Goal: Information Seeking & Learning: Learn about a topic

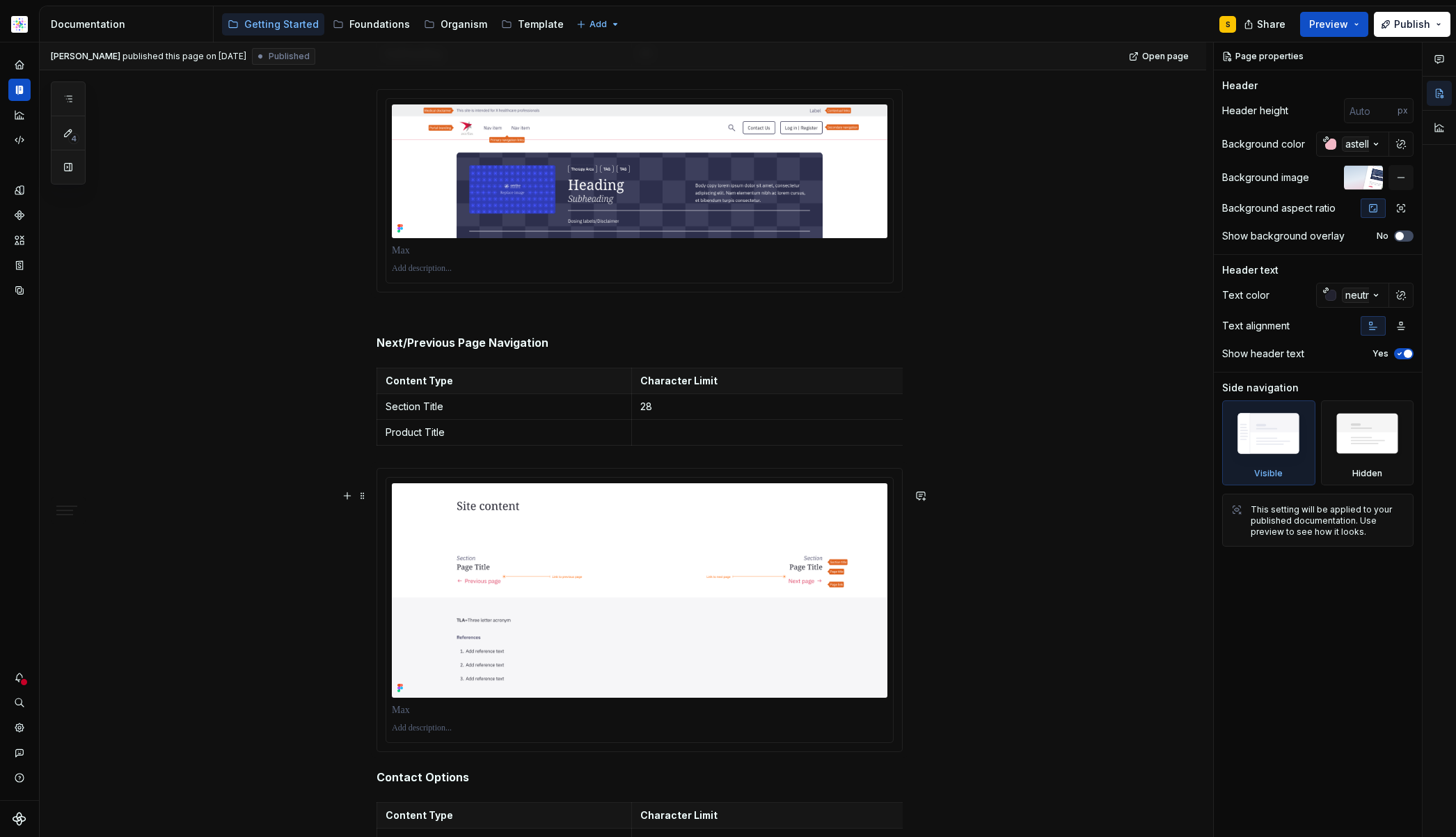
scroll to position [526, 0]
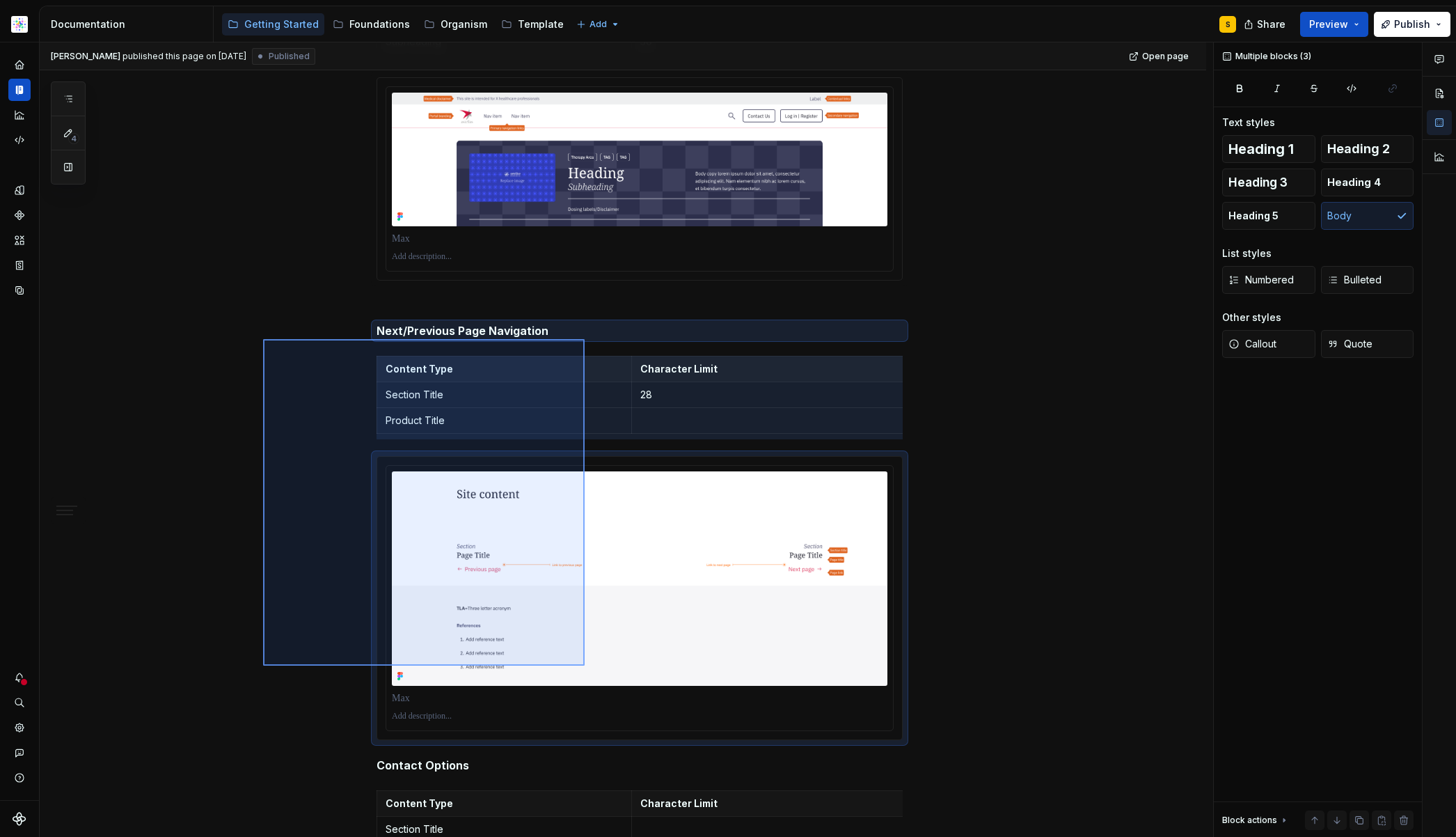
drag, startPoint x: 263, startPoint y: 335, endPoint x: 574, endPoint y: 674, distance: 460.0
click at [585, 665] on div "[PERSON_NAME] published this page on [DATE] Published Open page Hidden page Sty…" at bounding box center [626, 440] width 1174 height 795
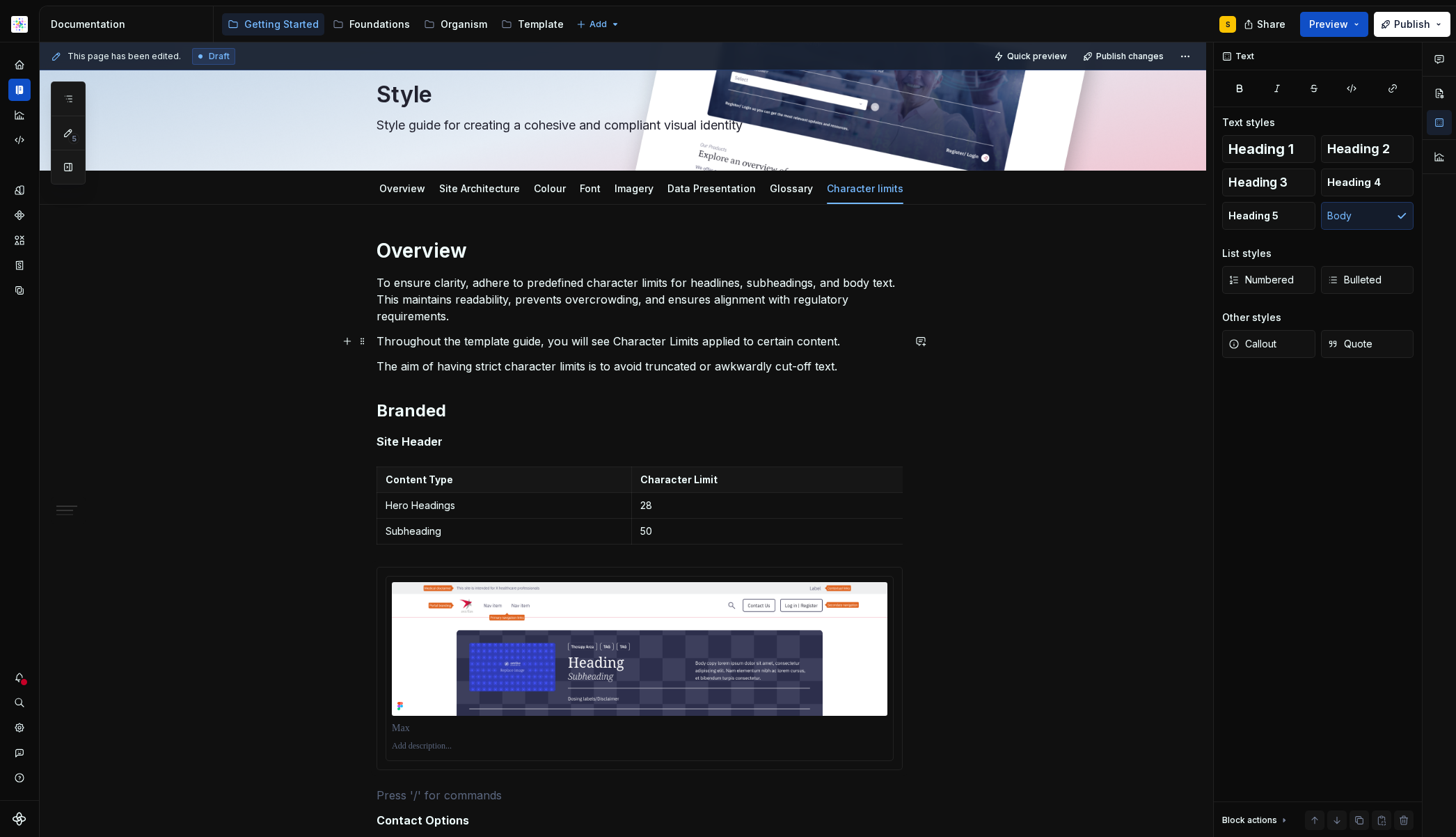
scroll to position [0, 0]
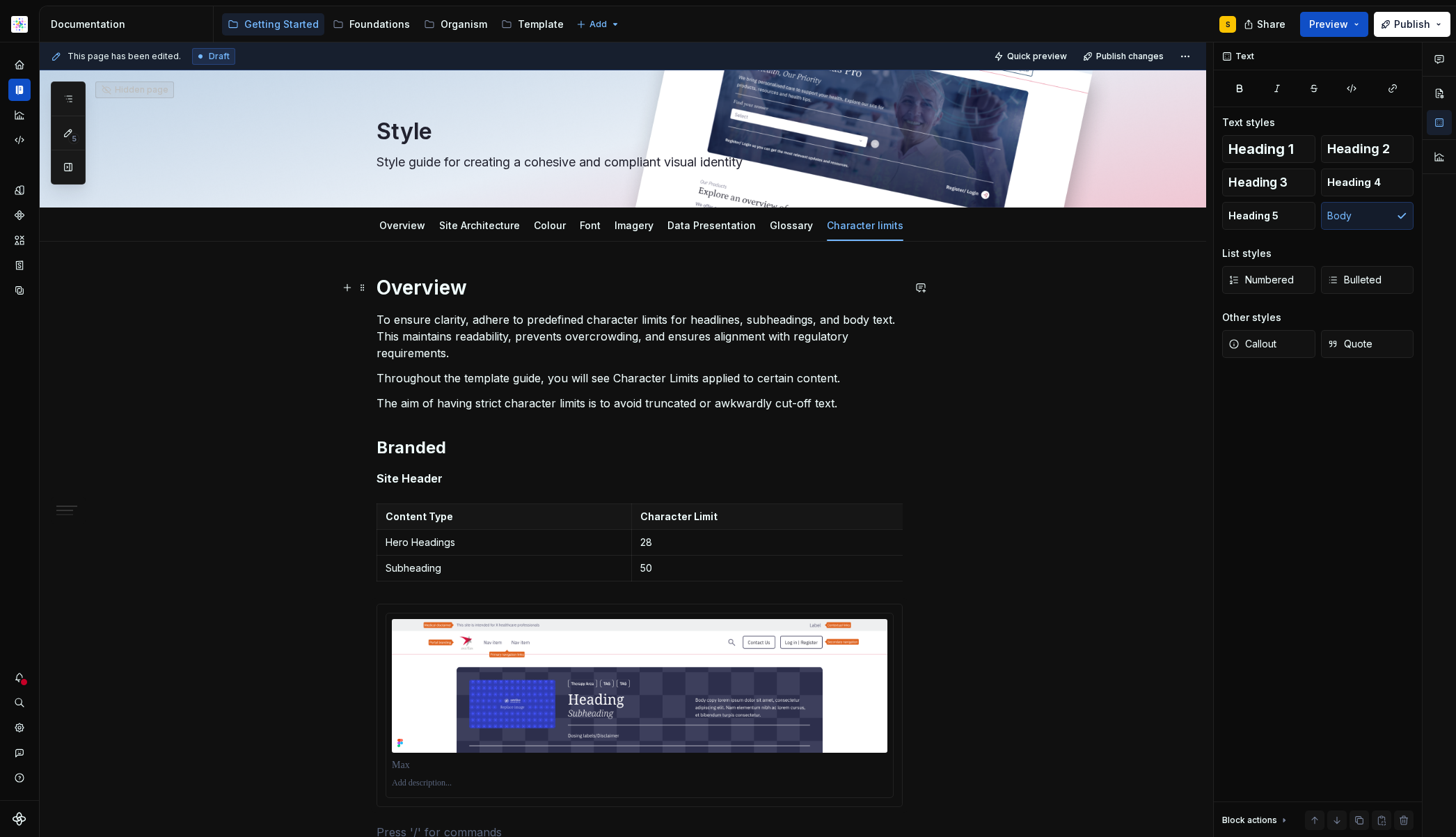
click at [445, 288] on h1 "Overview" at bounding box center [639, 287] width 526 height 25
click at [400, 447] on h2 "Branded" at bounding box center [639, 447] width 526 height 22
click at [396, 478] on strong "Site Header" at bounding box center [409, 478] width 66 height 14
click at [453, 476] on p "Site Header" at bounding box center [639, 478] width 526 height 17
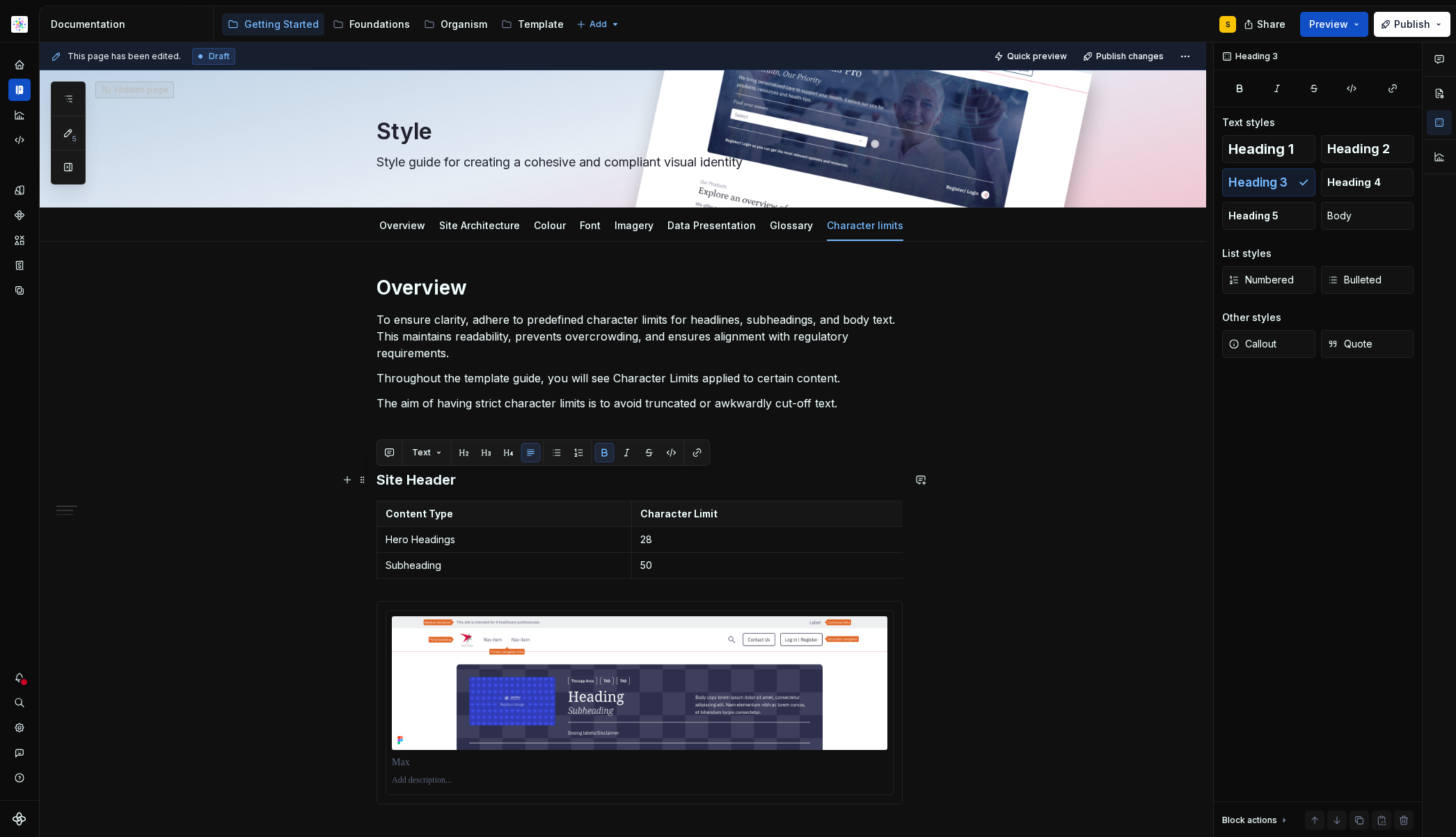
click at [482, 484] on h3 "Site Header" at bounding box center [639, 480] width 526 height 20
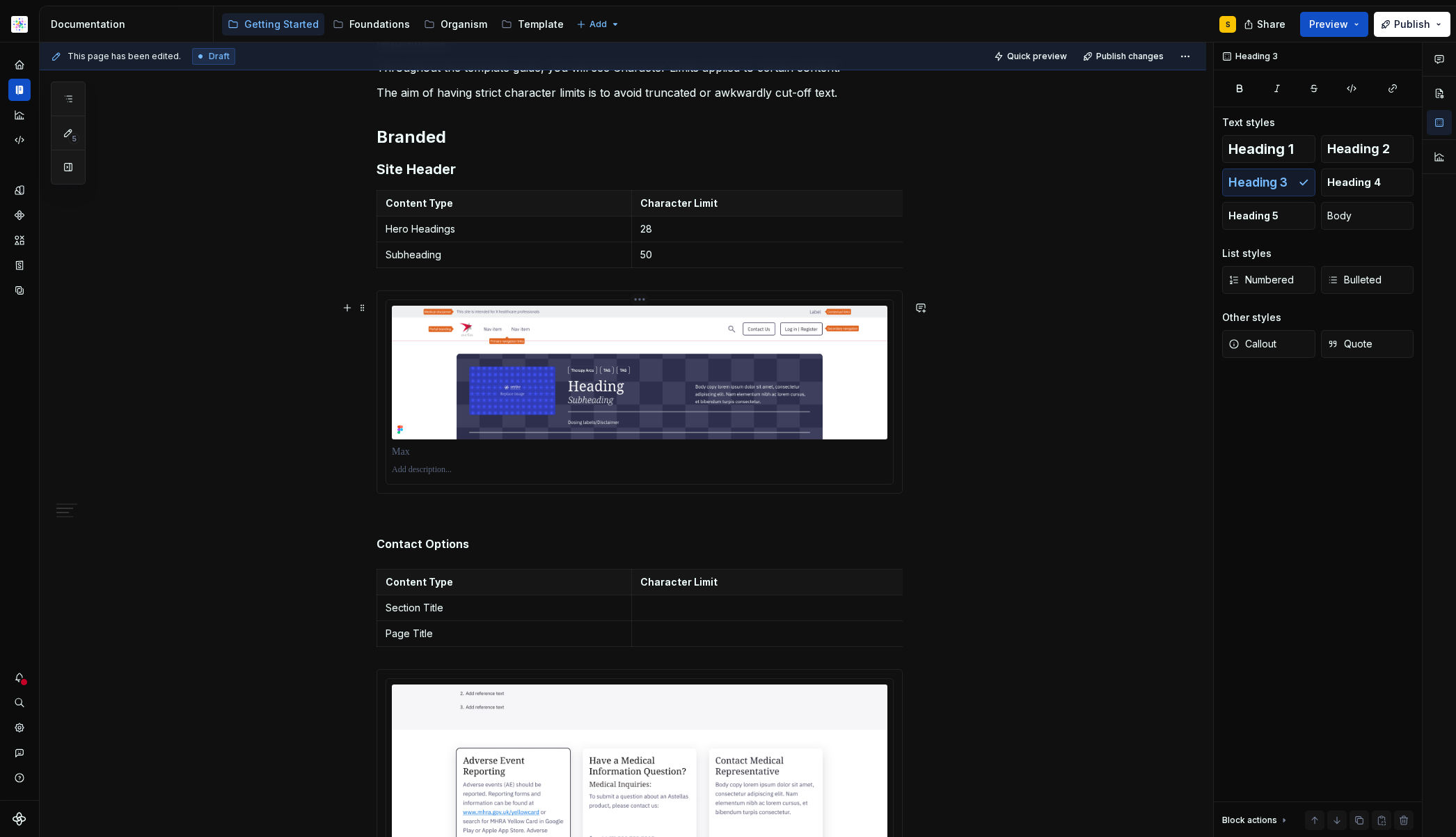
scroll to position [315, 0]
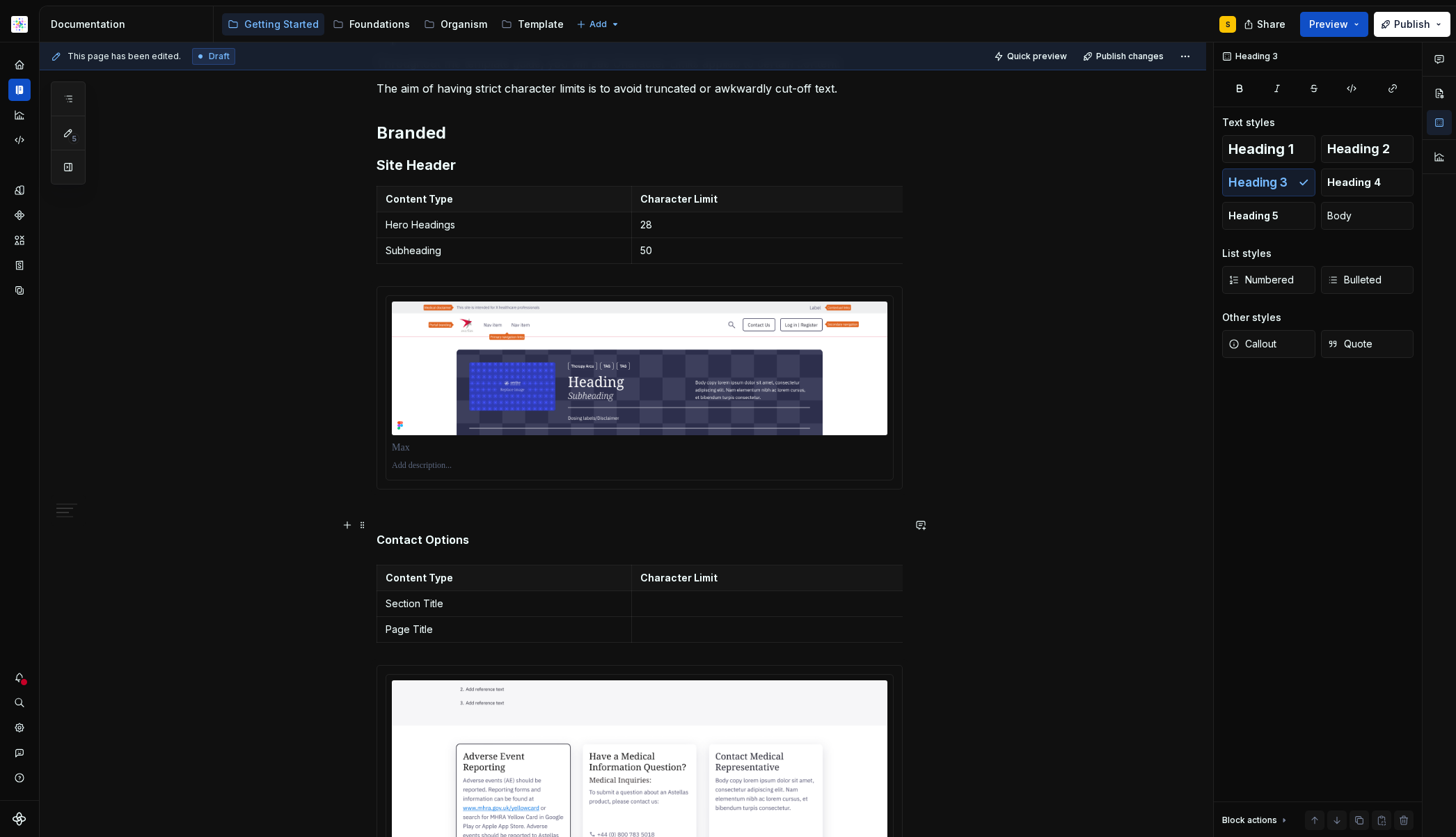
click at [481, 521] on p at bounding box center [639, 515] width 526 height 17
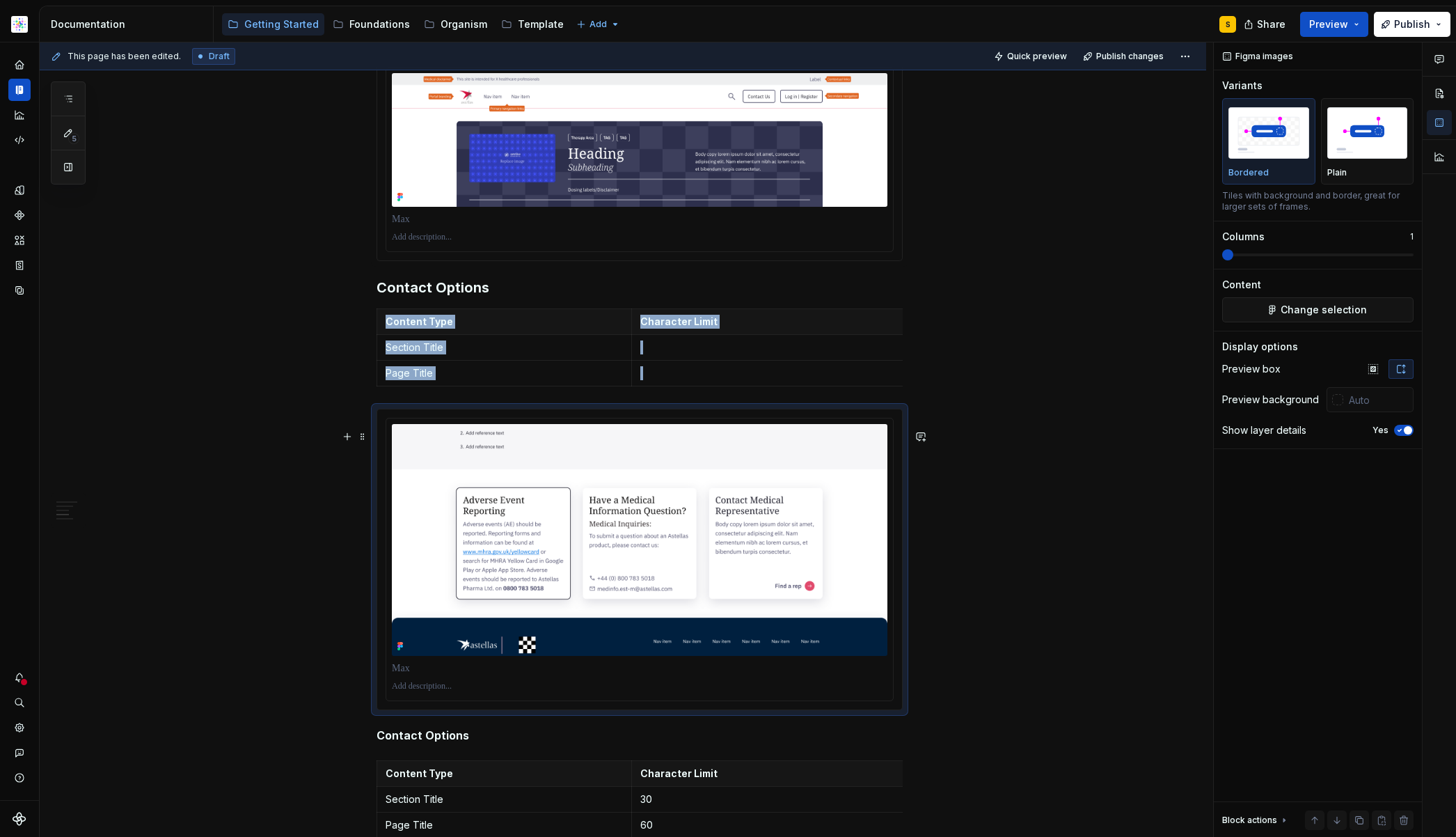
scroll to position [553, 0]
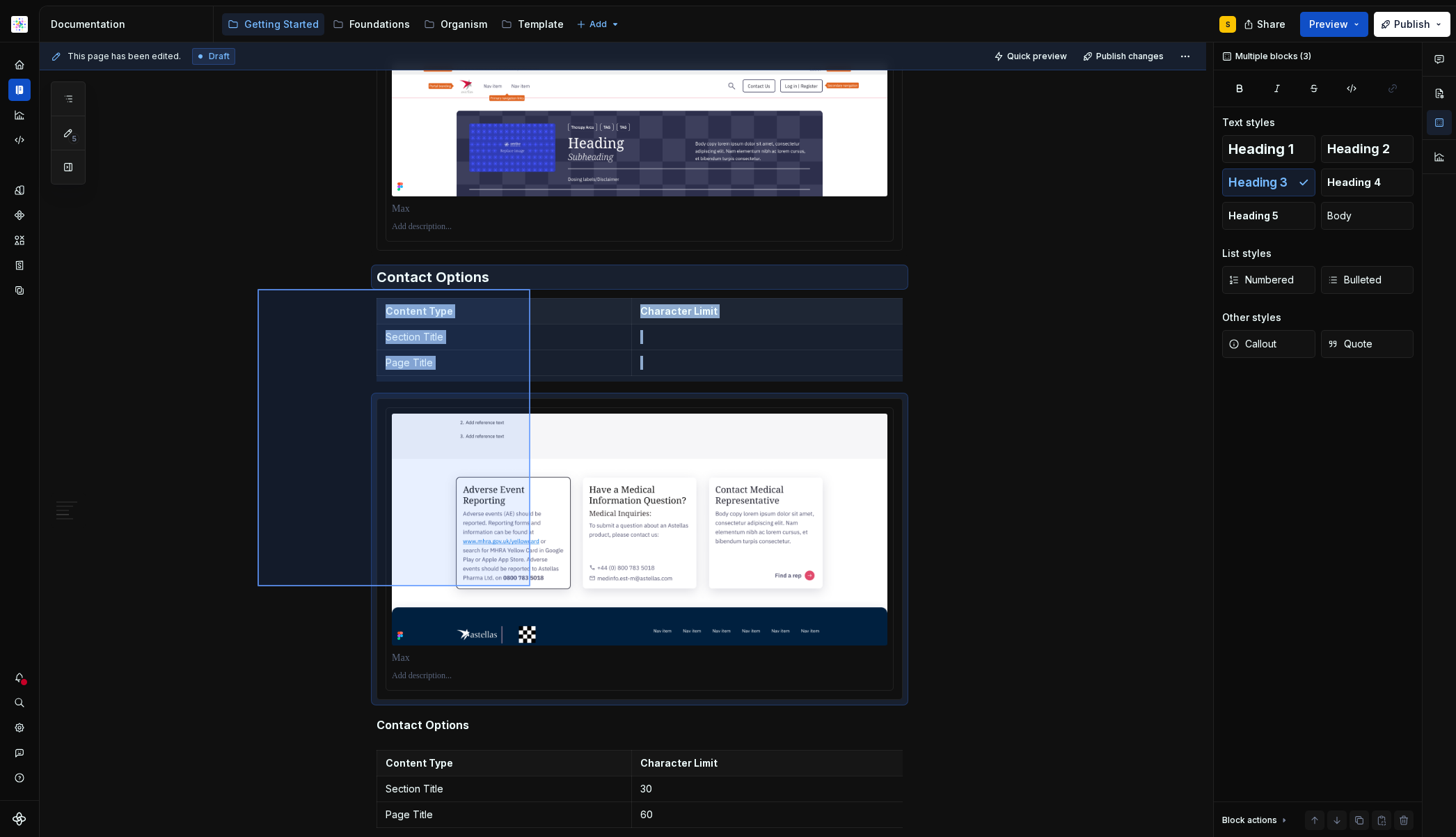
drag, startPoint x: 300, startPoint y: 283, endPoint x: 524, endPoint y: 587, distance: 377.6
click at [530, 587] on div "This page has been edited. Draft Quick preview Publish changes Hidden page Styl…" at bounding box center [626, 440] width 1174 height 795
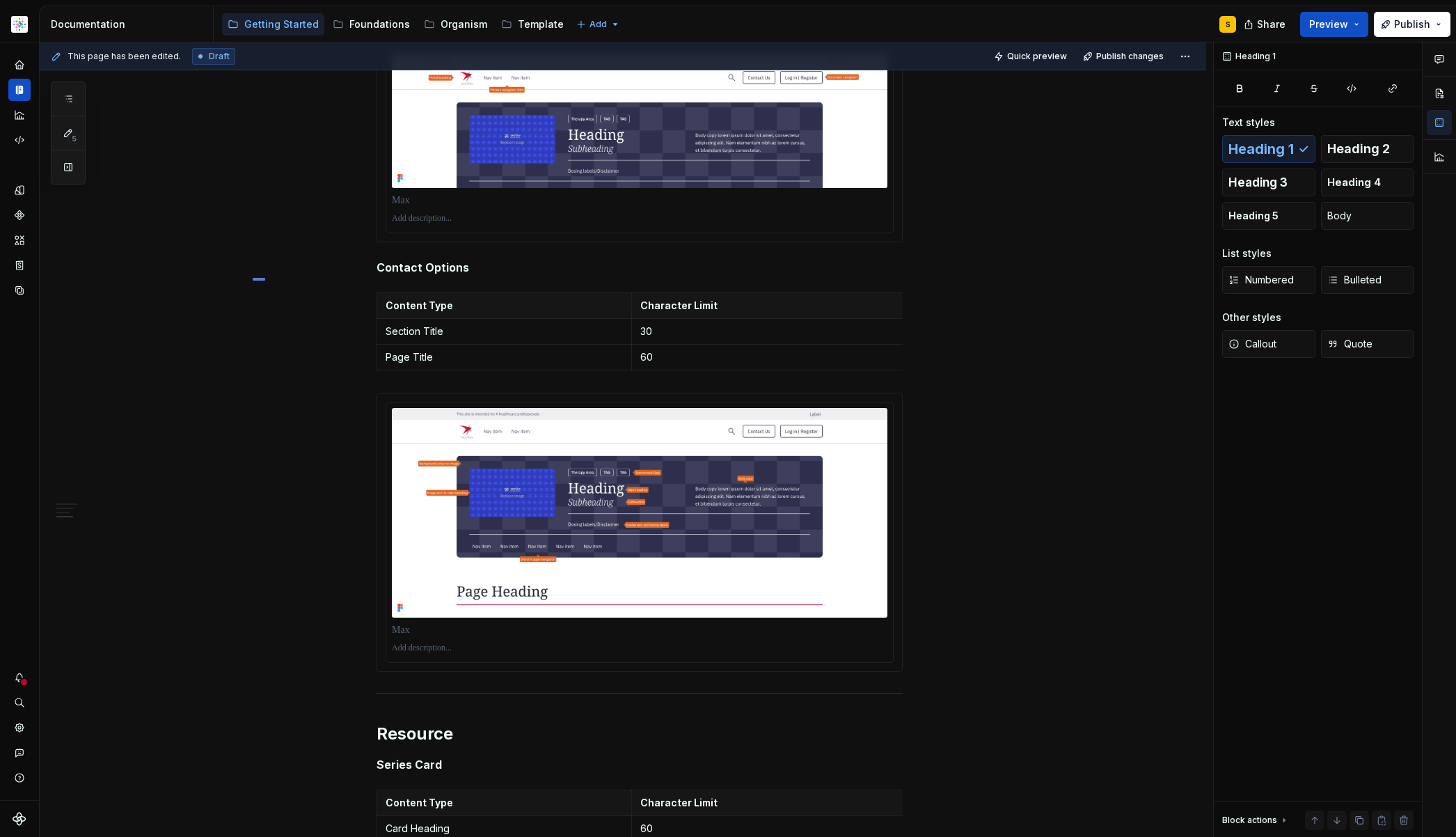
scroll to position [562, 0]
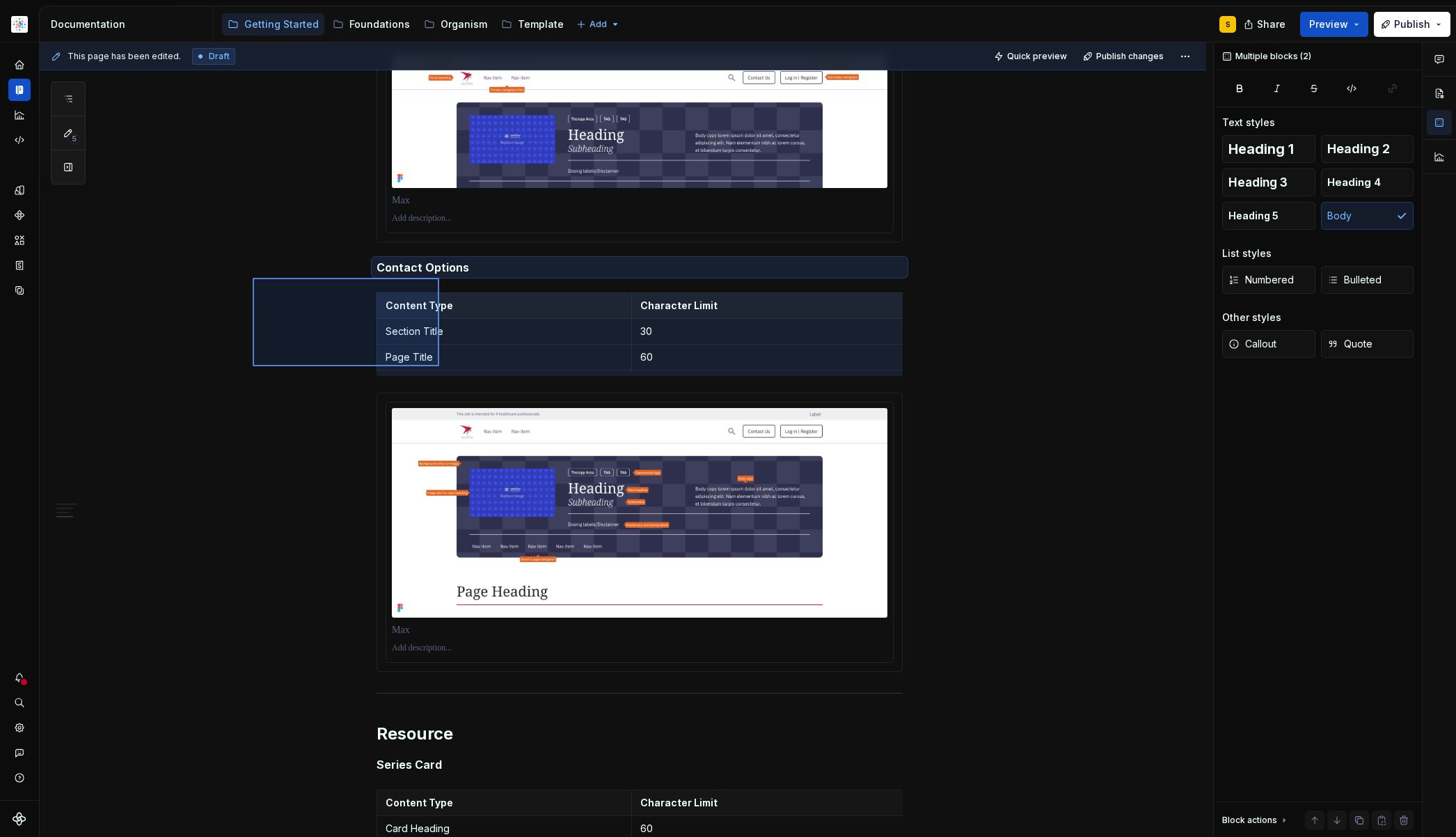
drag, startPoint x: 253, startPoint y: 278, endPoint x: 430, endPoint y: 371, distance: 199.9
click at [439, 366] on div "This page has been edited. Draft Quick preview Publish changes Hidden page Styl…" at bounding box center [626, 440] width 1174 height 795
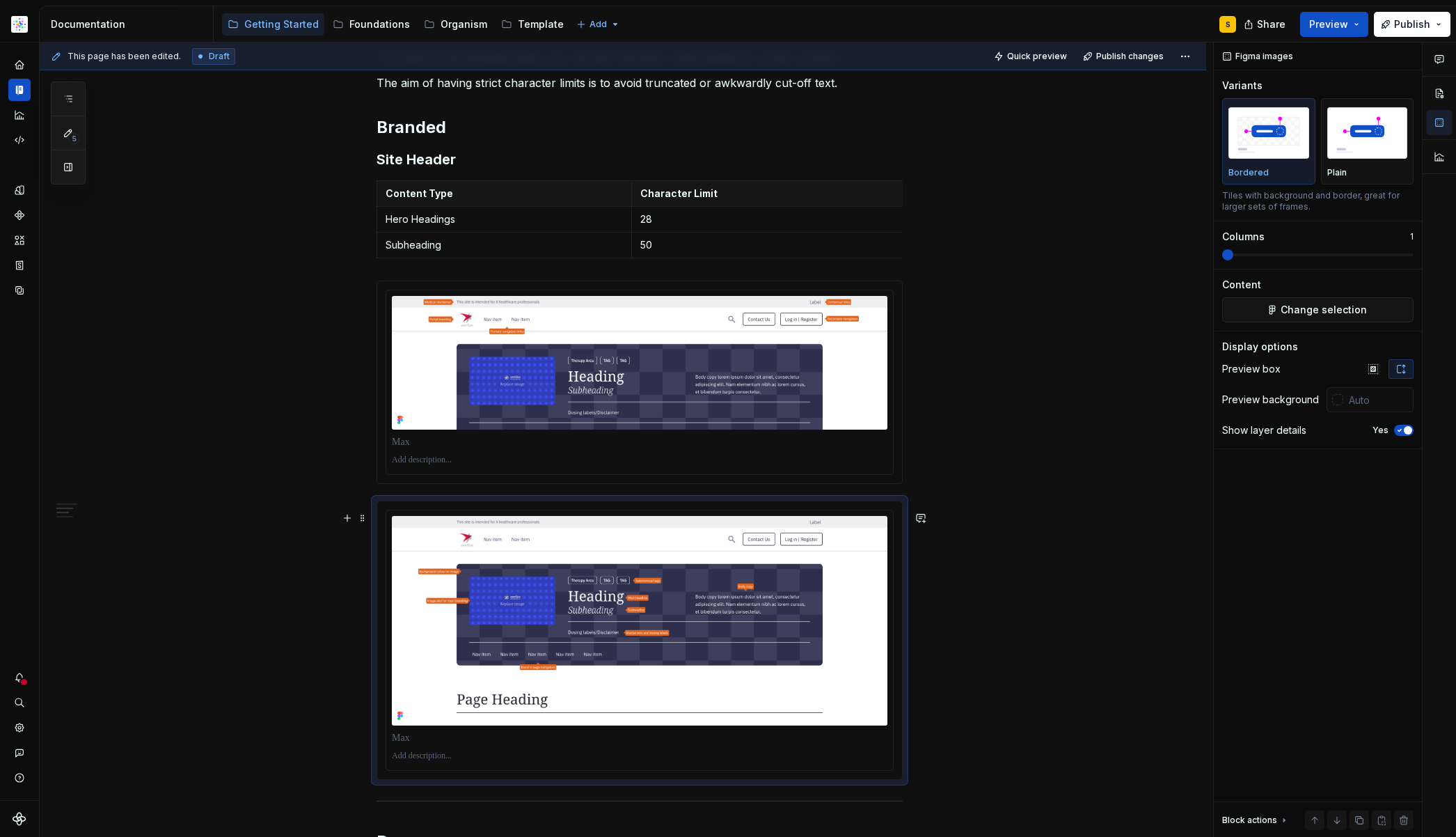
scroll to position [314, 0]
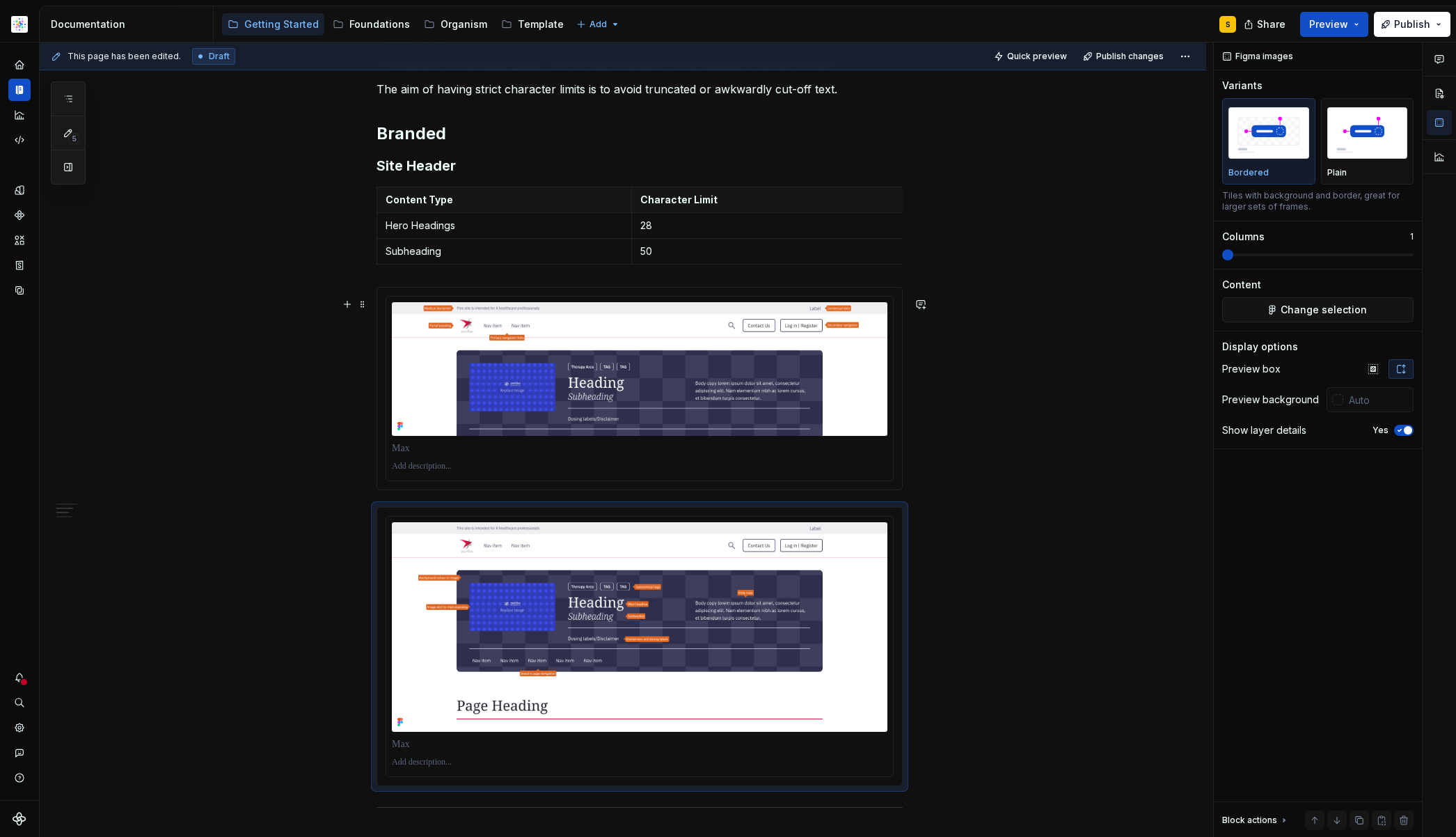
click at [297, 496] on div "This page has been edited. Draft Quick preview Publish changes Hidden page Styl…" at bounding box center [626, 440] width 1174 height 795
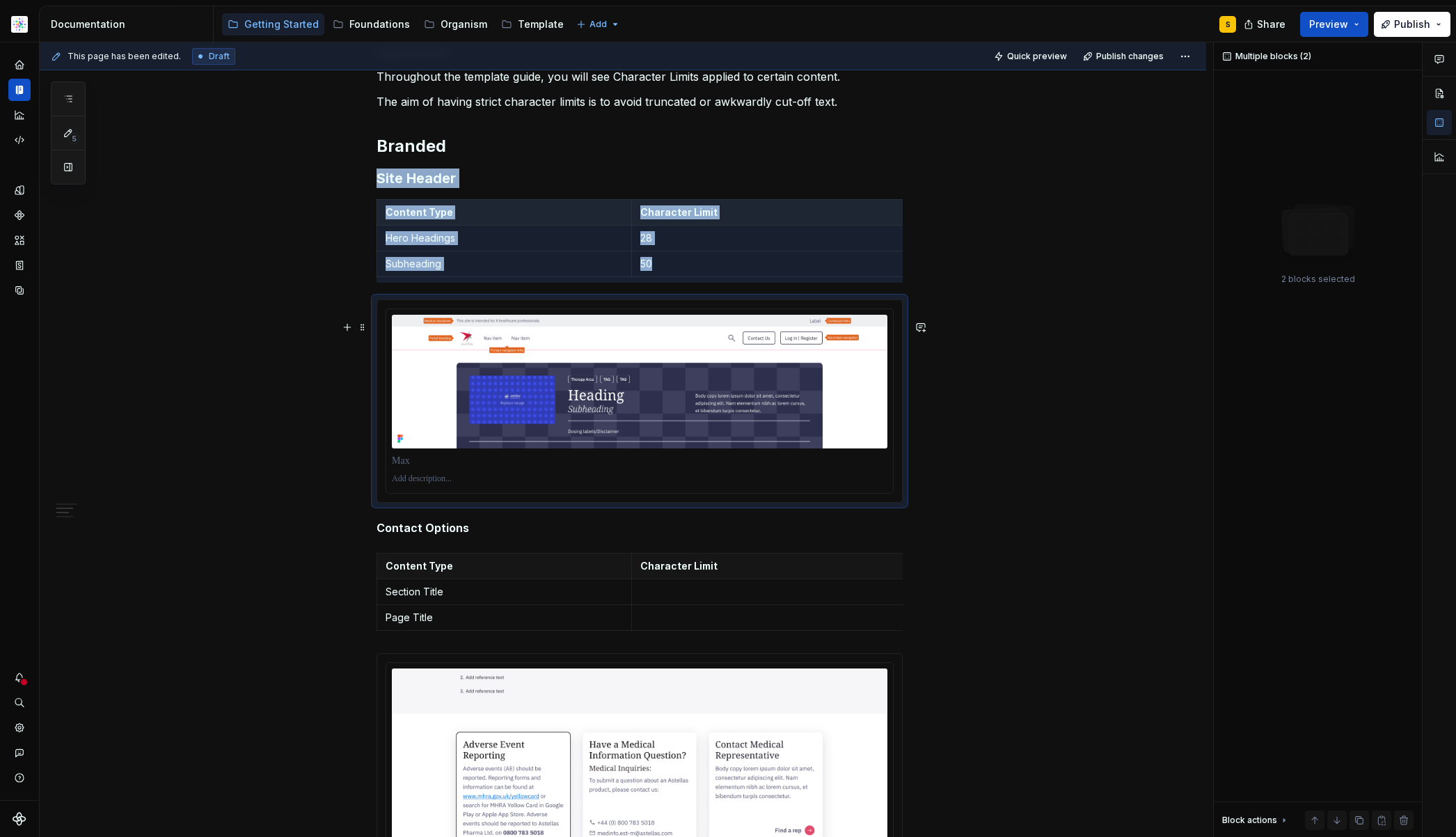
scroll to position [300, 0]
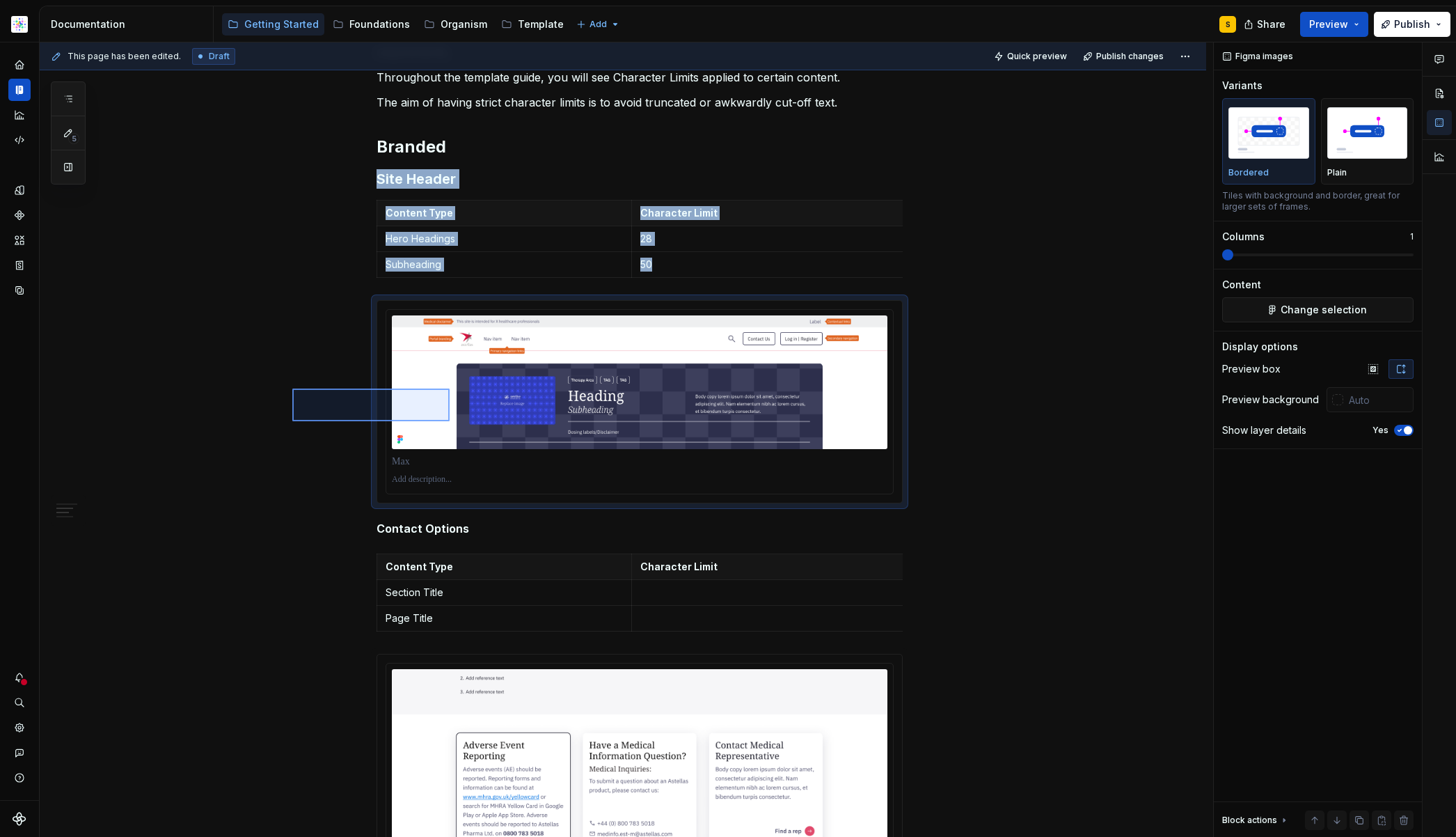
drag, startPoint x: 354, startPoint y: 412, endPoint x: 446, endPoint y: 423, distance: 92.7
click at [450, 422] on div "This page has been edited. Draft Quick preview Publish changes Hidden page Styl…" at bounding box center [626, 440] width 1174 height 795
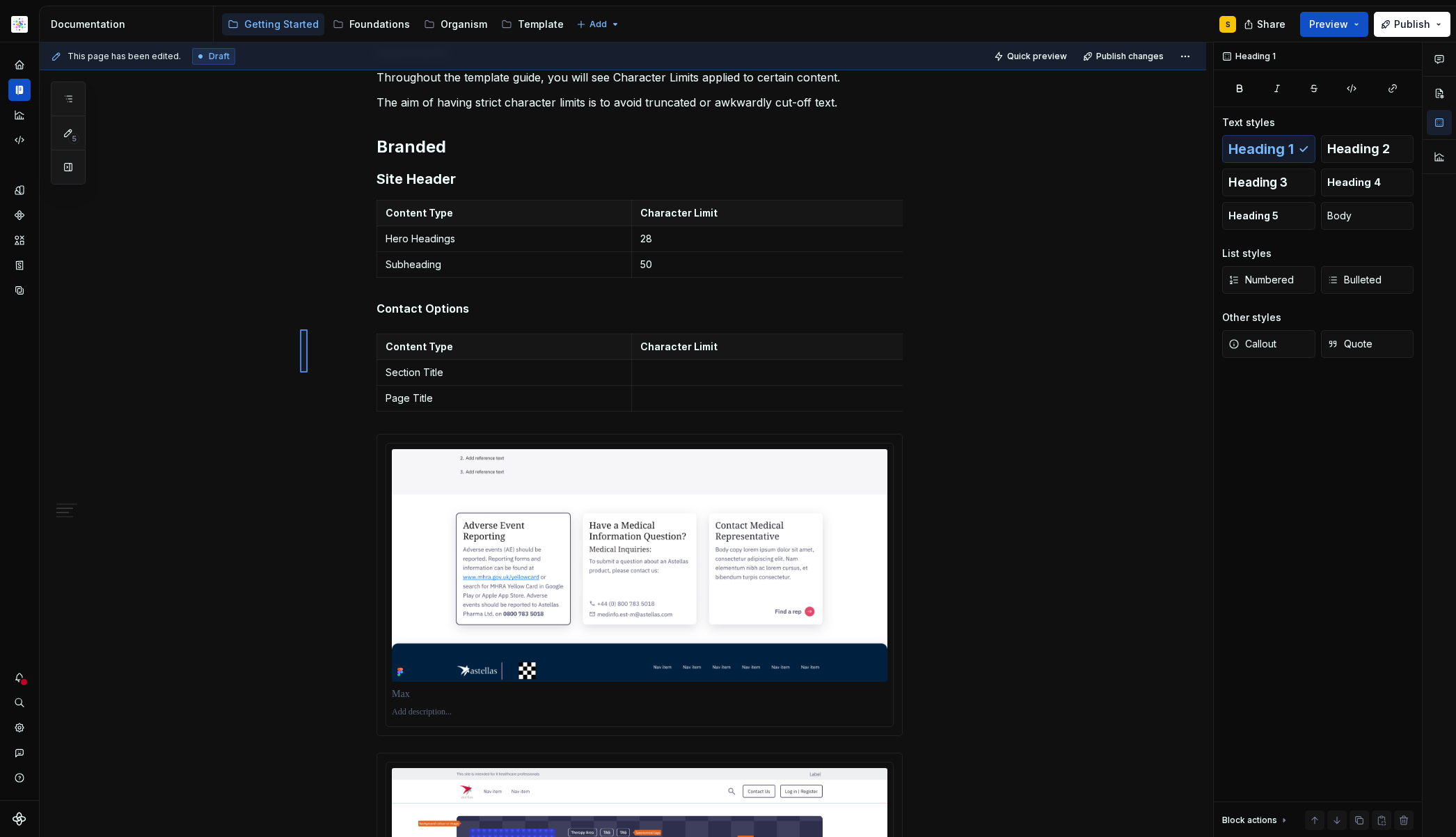
drag, startPoint x: 305, startPoint y: 324, endPoint x: 301, endPoint y: 334, distance: 10.8
click at [314, 369] on div "This page has been edited. Draft Quick preview Publish changes Hidden page Styl…" at bounding box center [626, 440] width 1174 height 795
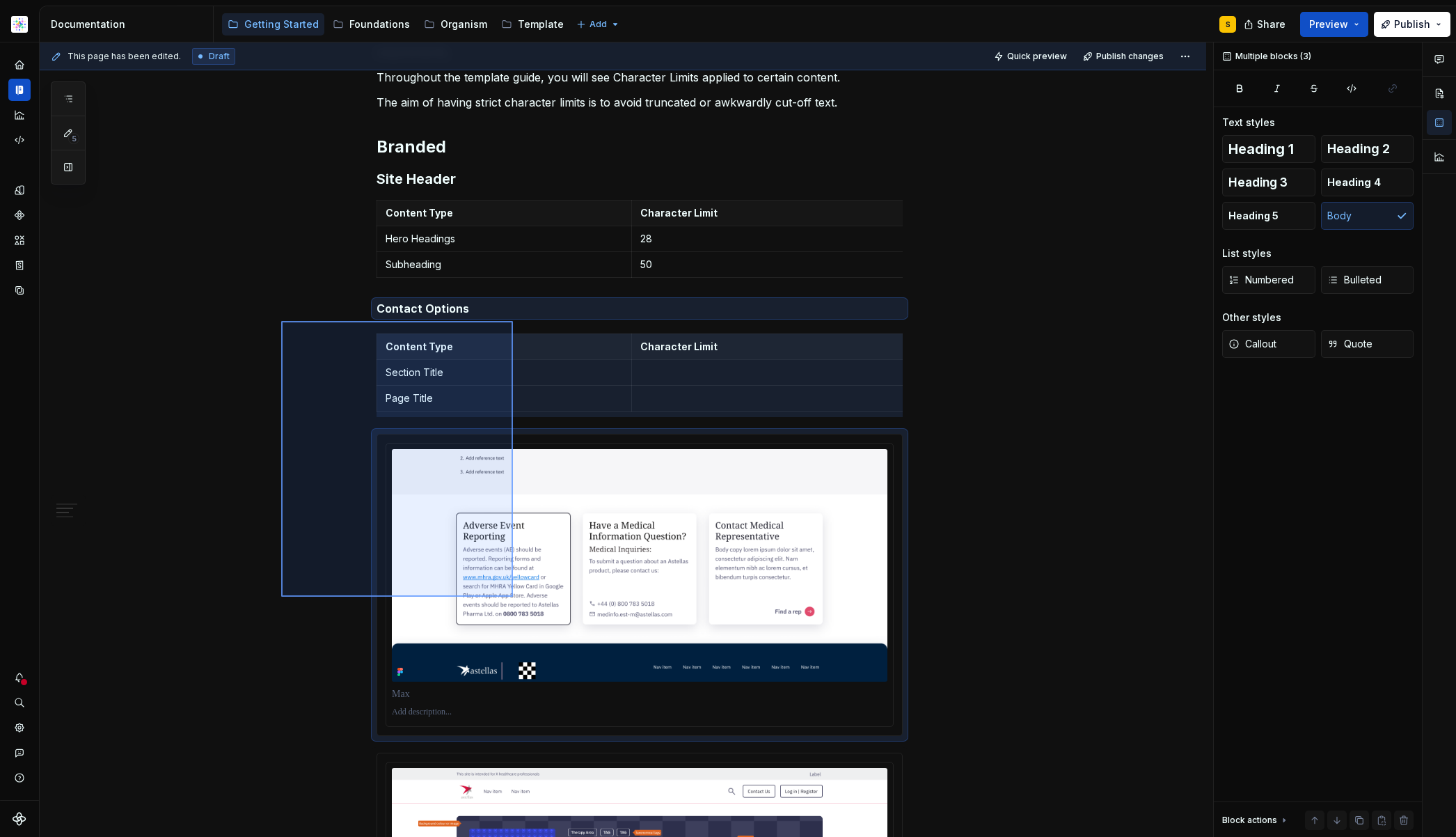
drag, startPoint x: 282, startPoint y: 321, endPoint x: 499, endPoint y: 597, distance: 351.1
click at [513, 596] on div "This page has been edited. Draft Quick preview Publish changes Hidden page Styl…" at bounding box center [626, 440] width 1174 height 795
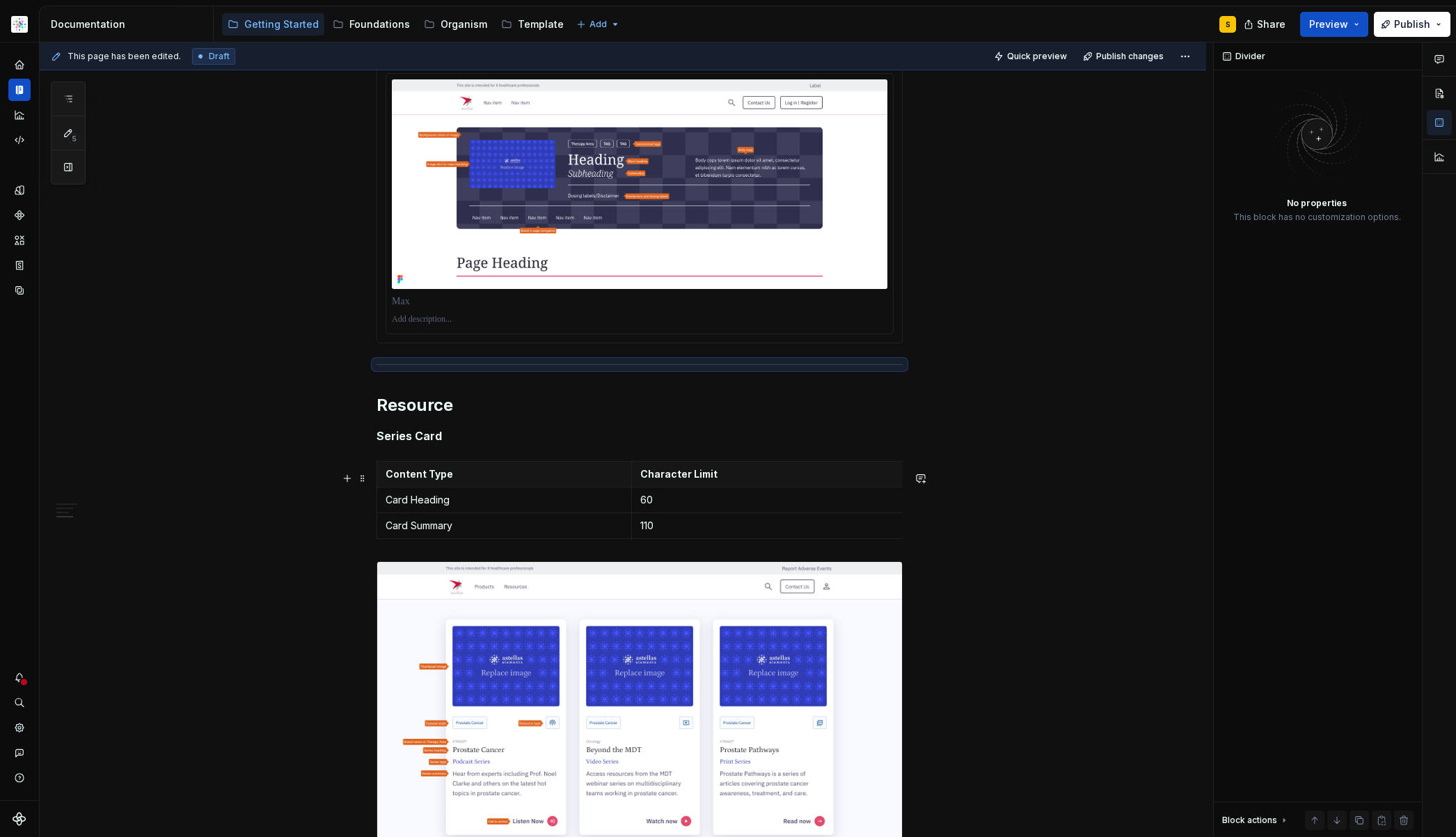
scroll to position [540, 0]
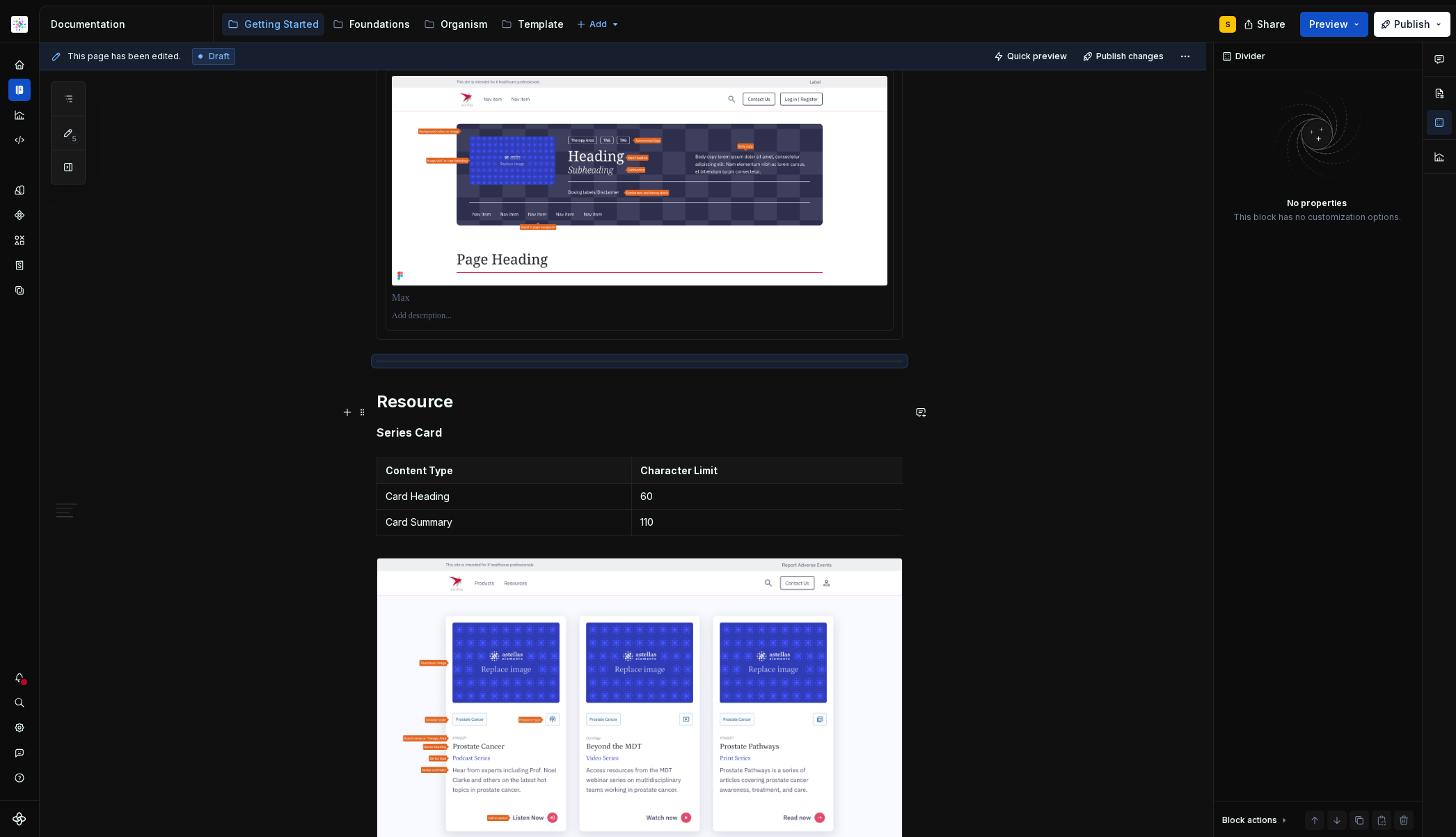
click at [482, 409] on h2 "Resource" at bounding box center [639, 401] width 526 height 22
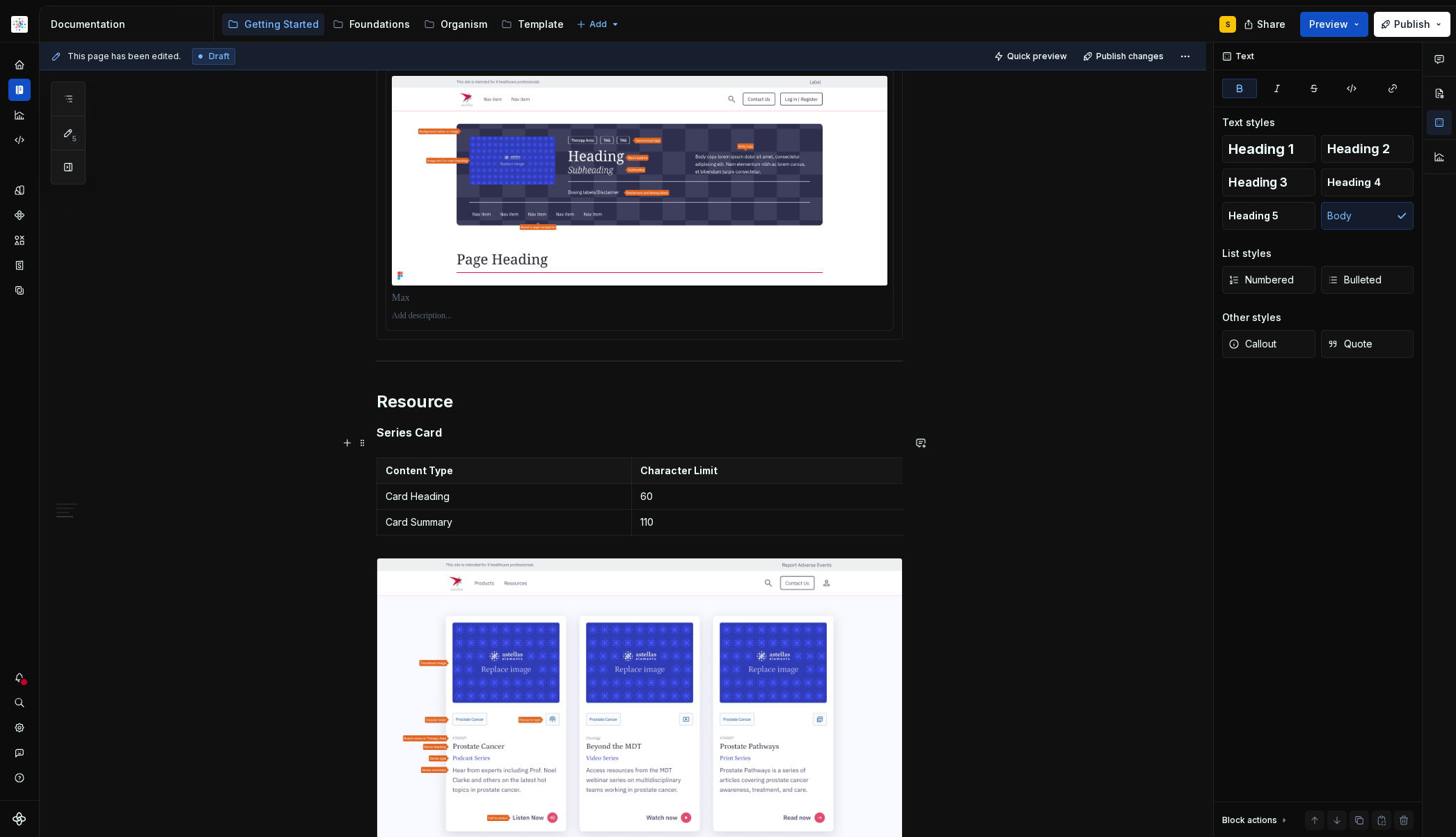
click at [453, 440] on p "Series Card" at bounding box center [639, 432] width 526 height 17
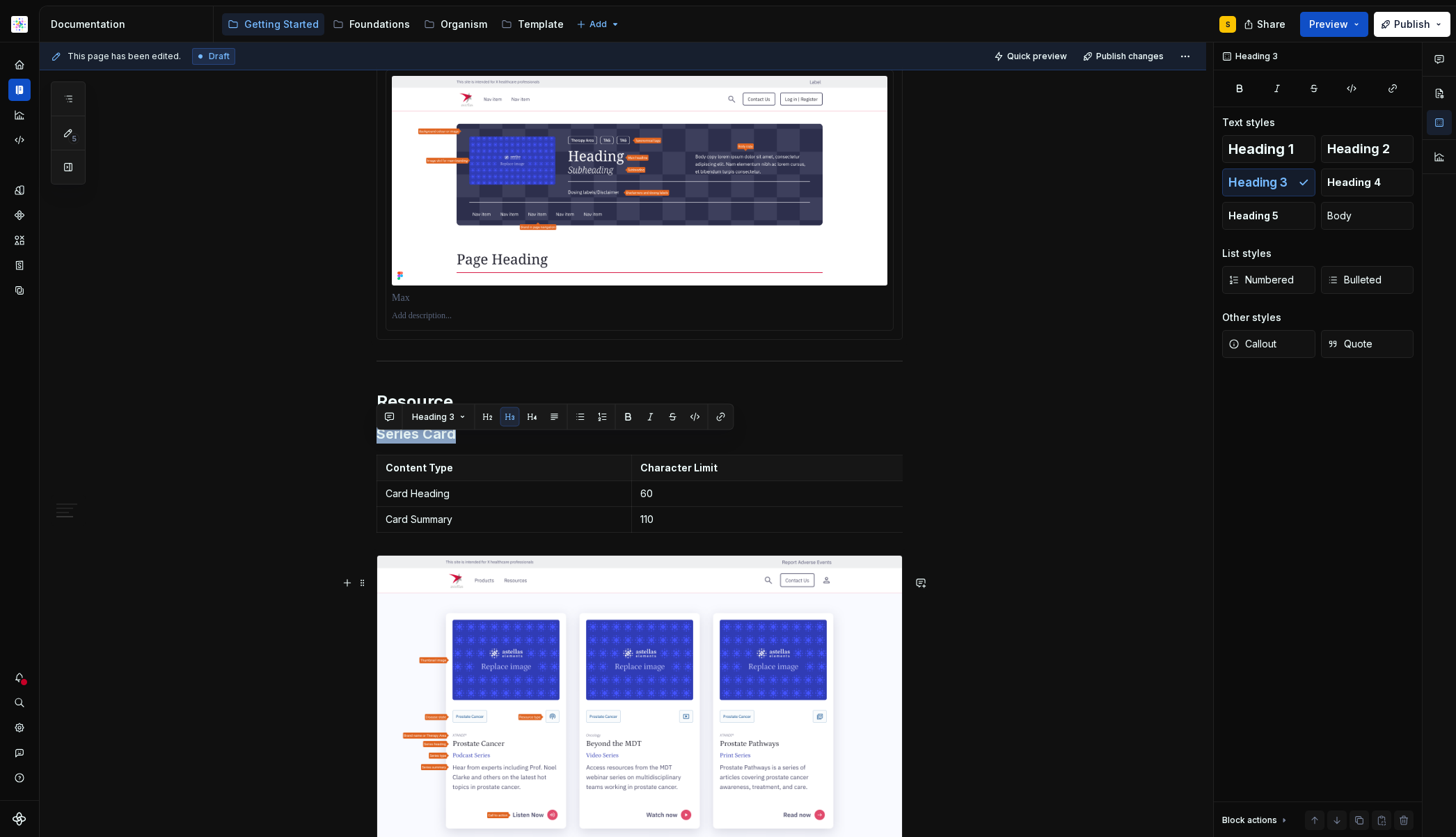
click at [76, 661] on div "This page has been edited. Draft Quick preview Publish changes Hidden page Styl…" at bounding box center [626, 440] width 1174 height 795
drag, startPoint x: 234, startPoint y: 636, endPoint x: 236, endPoint y: 624, distance: 12.2
click at [234, 636] on div "This page has been edited. Draft Quick preview Publish changes Hidden page Styl…" at bounding box center [626, 440] width 1174 height 795
click at [237, 686] on div "This page has been edited. Draft Quick preview Publish changes Hidden page Styl…" at bounding box center [626, 440] width 1174 height 795
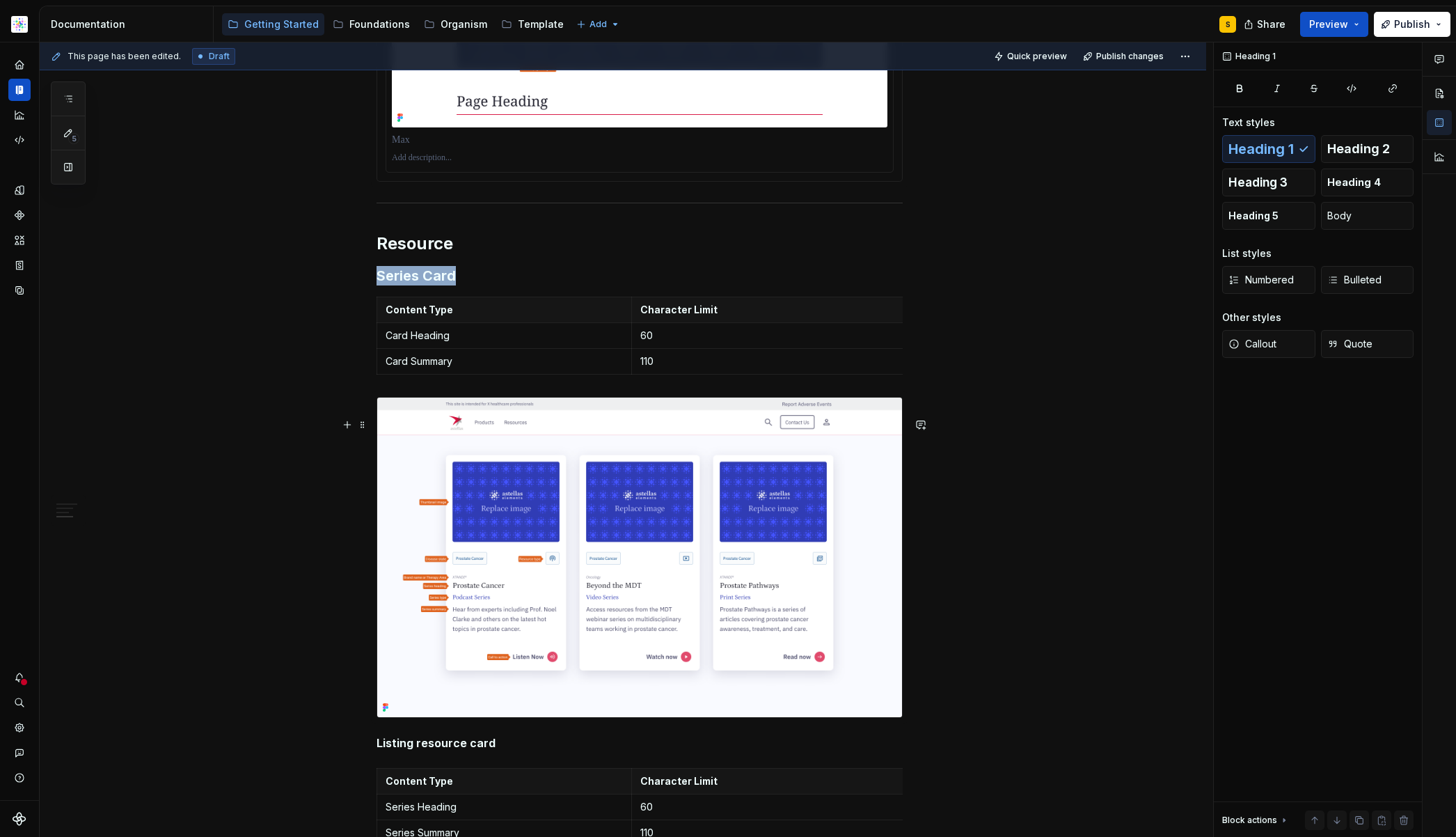
scroll to position [766, 0]
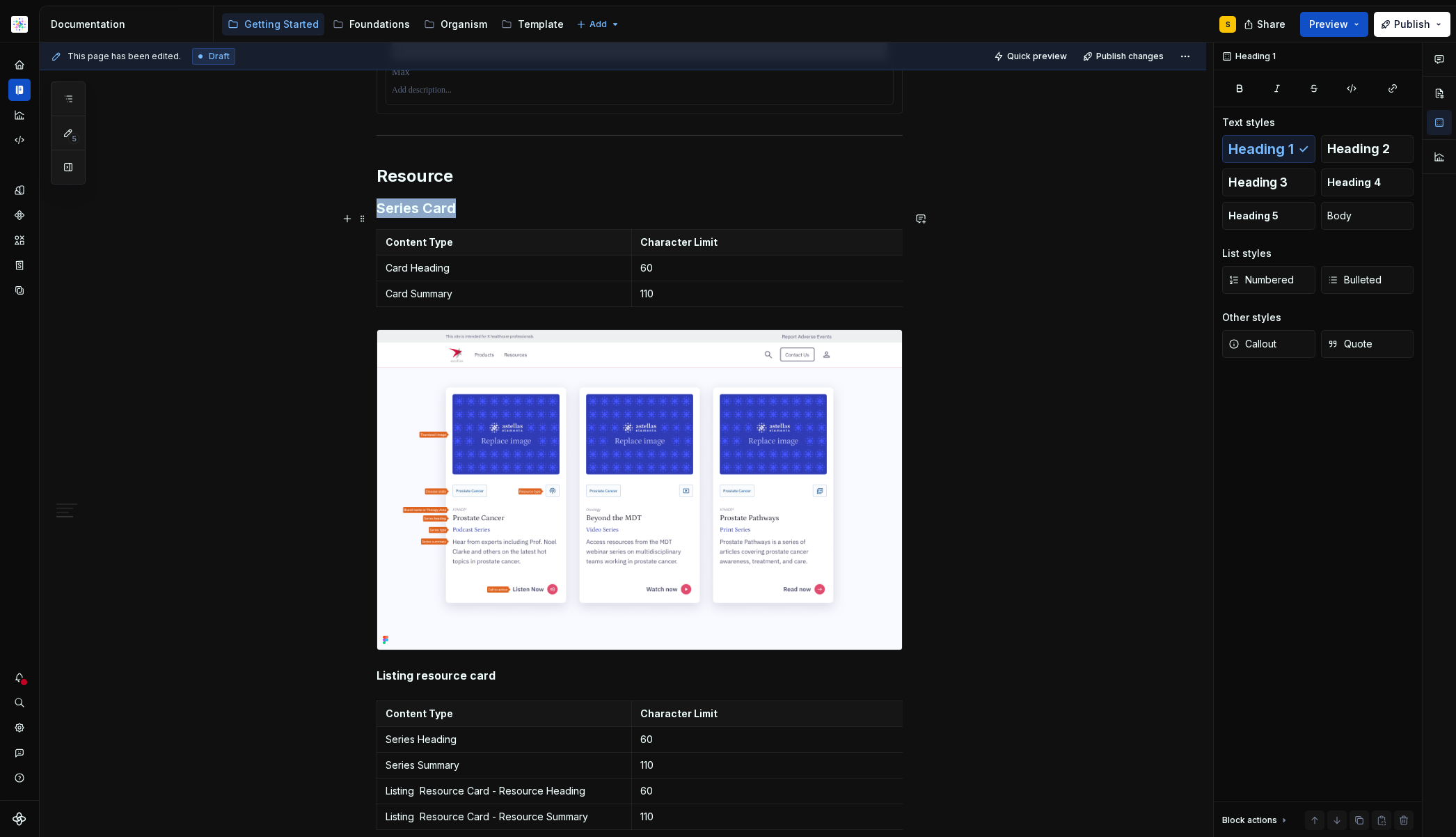
click at [502, 213] on h3 "Series Card" at bounding box center [639, 208] width 526 height 20
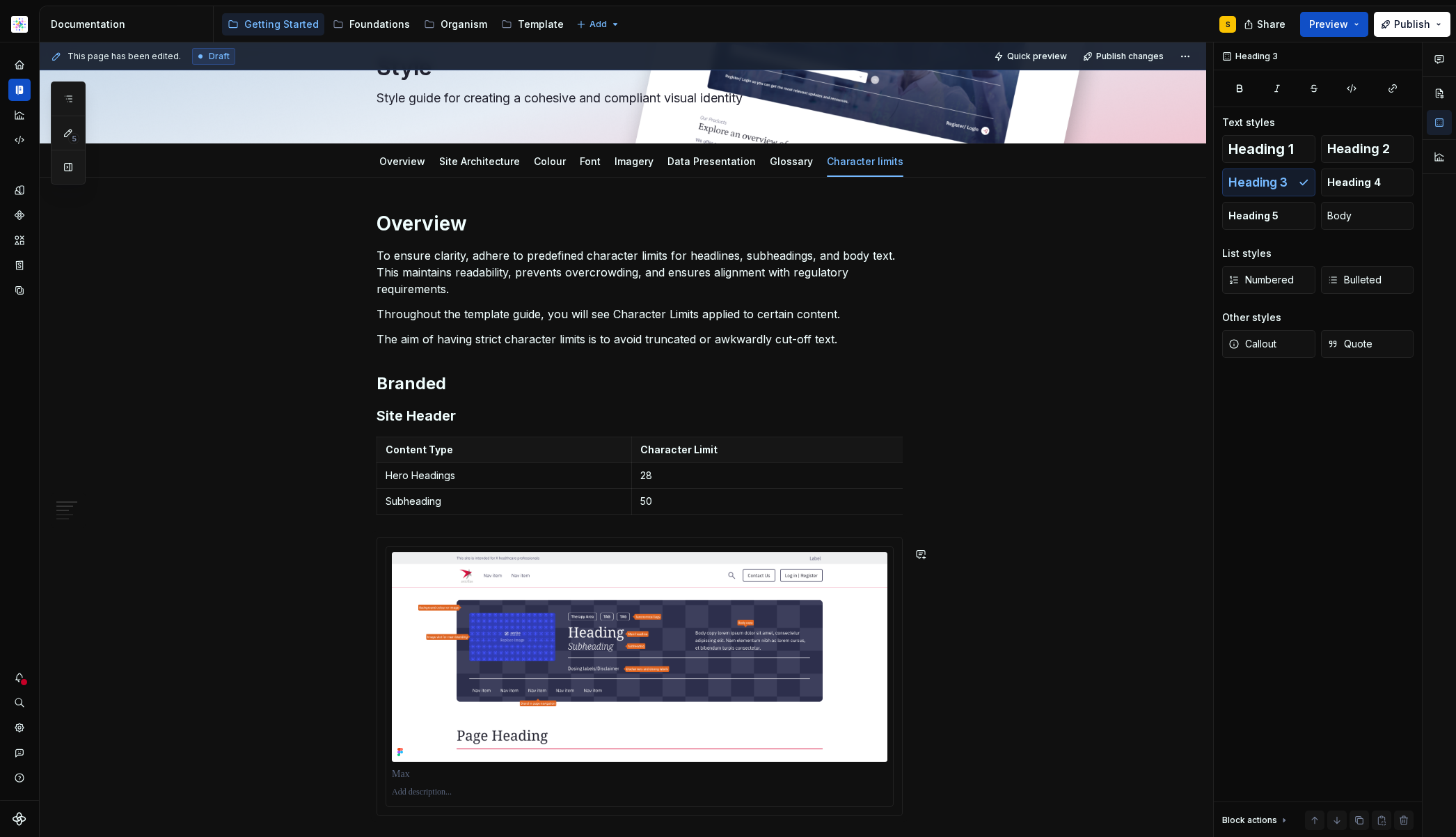
scroll to position [0, 0]
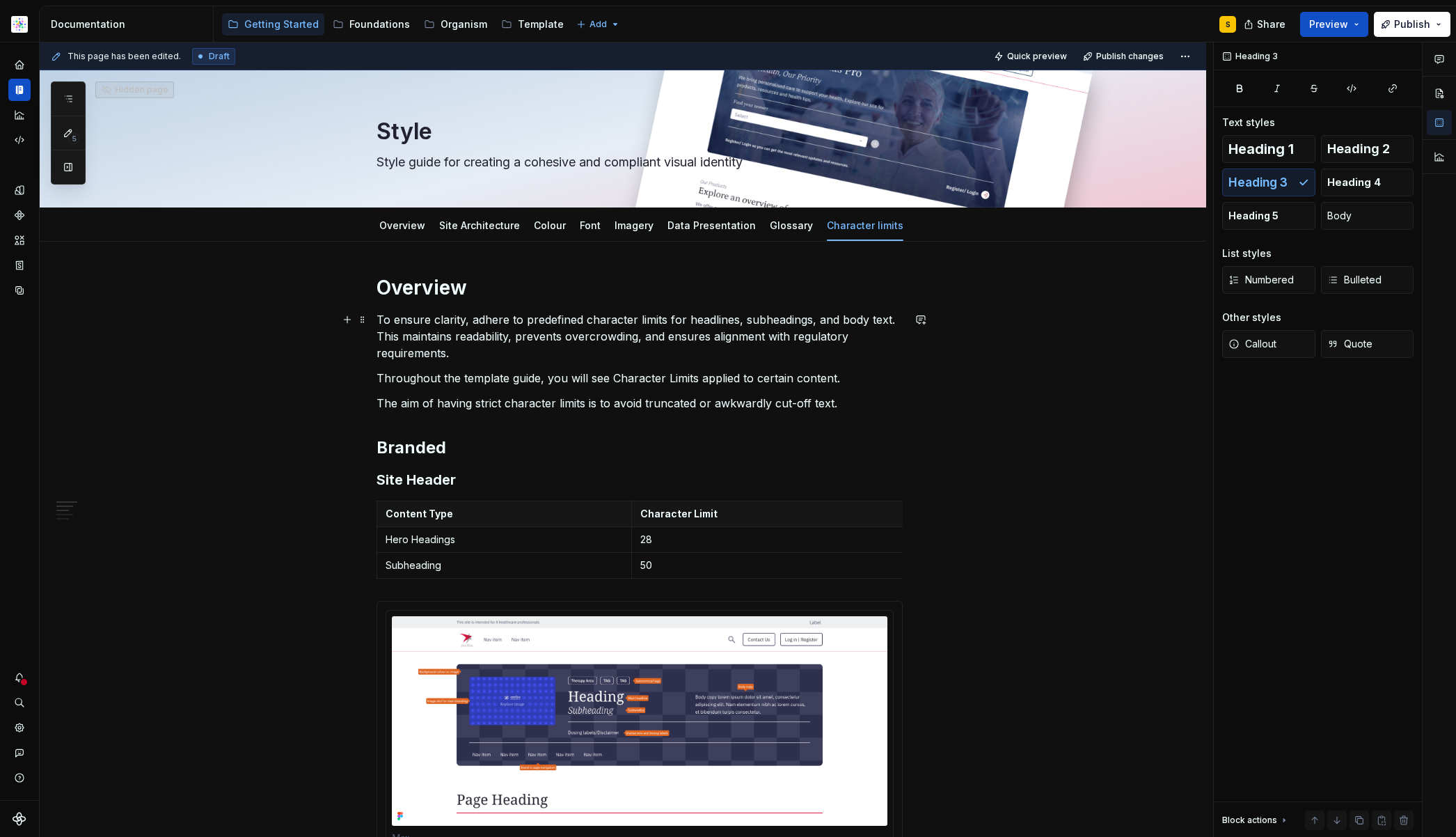
click at [491, 357] on p "To ensure clarity, adhere to predefined character limits for headlines, subhead…" at bounding box center [639, 336] width 526 height 50
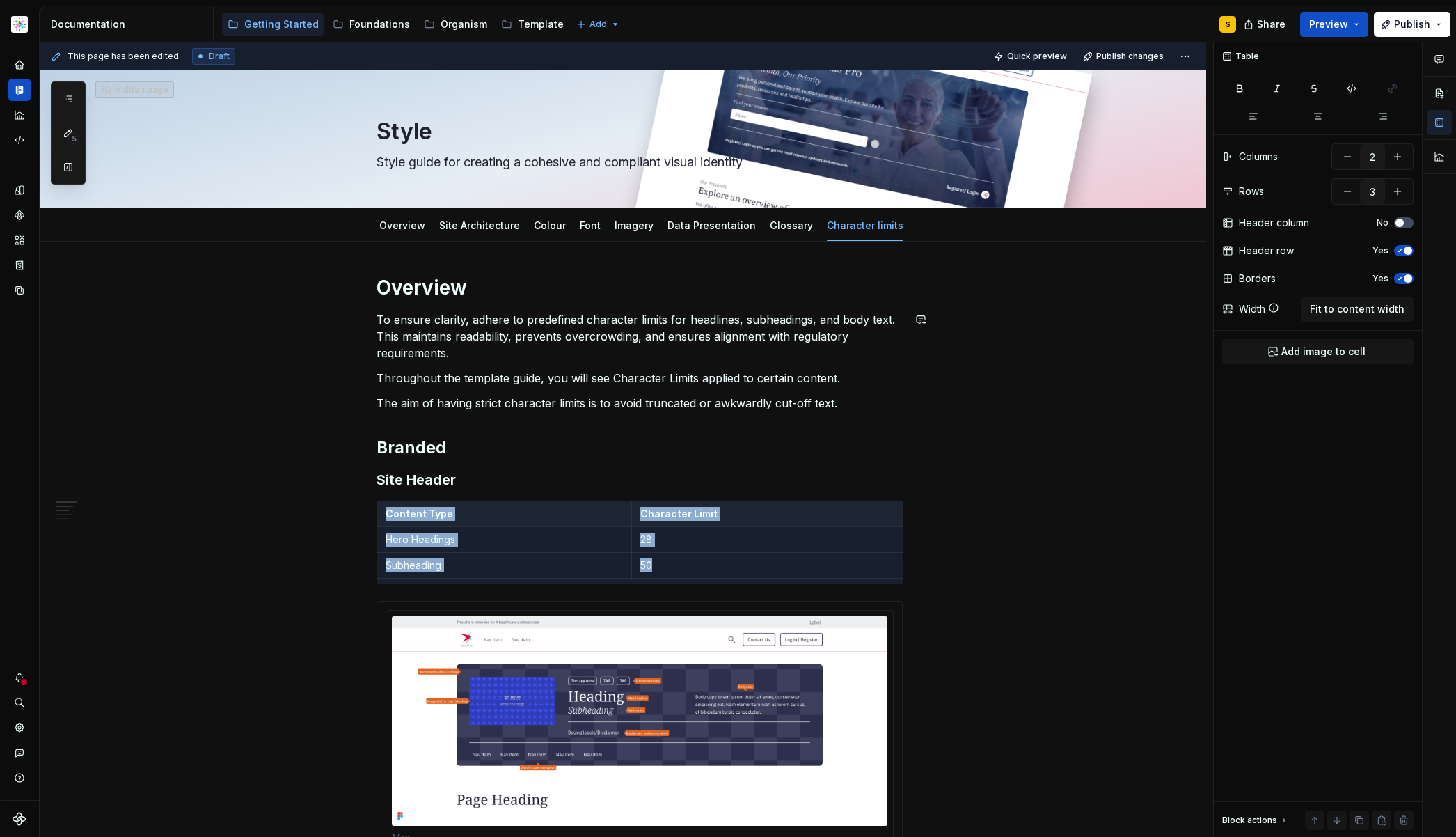
scroll to position [53, 0]
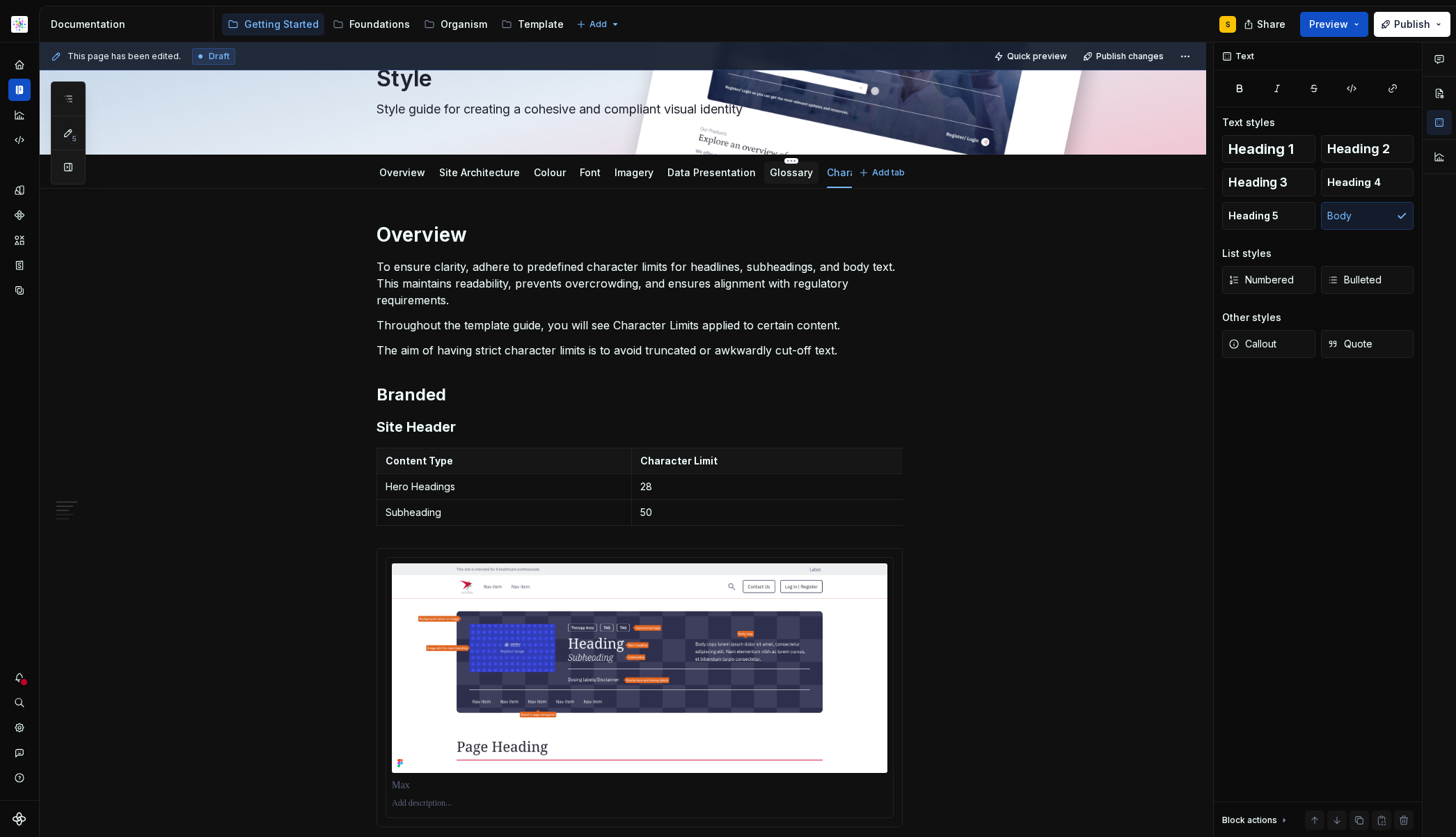
click at [779, 173] on link "Glossary" at bounding box center [791, 173] width 43 height 12
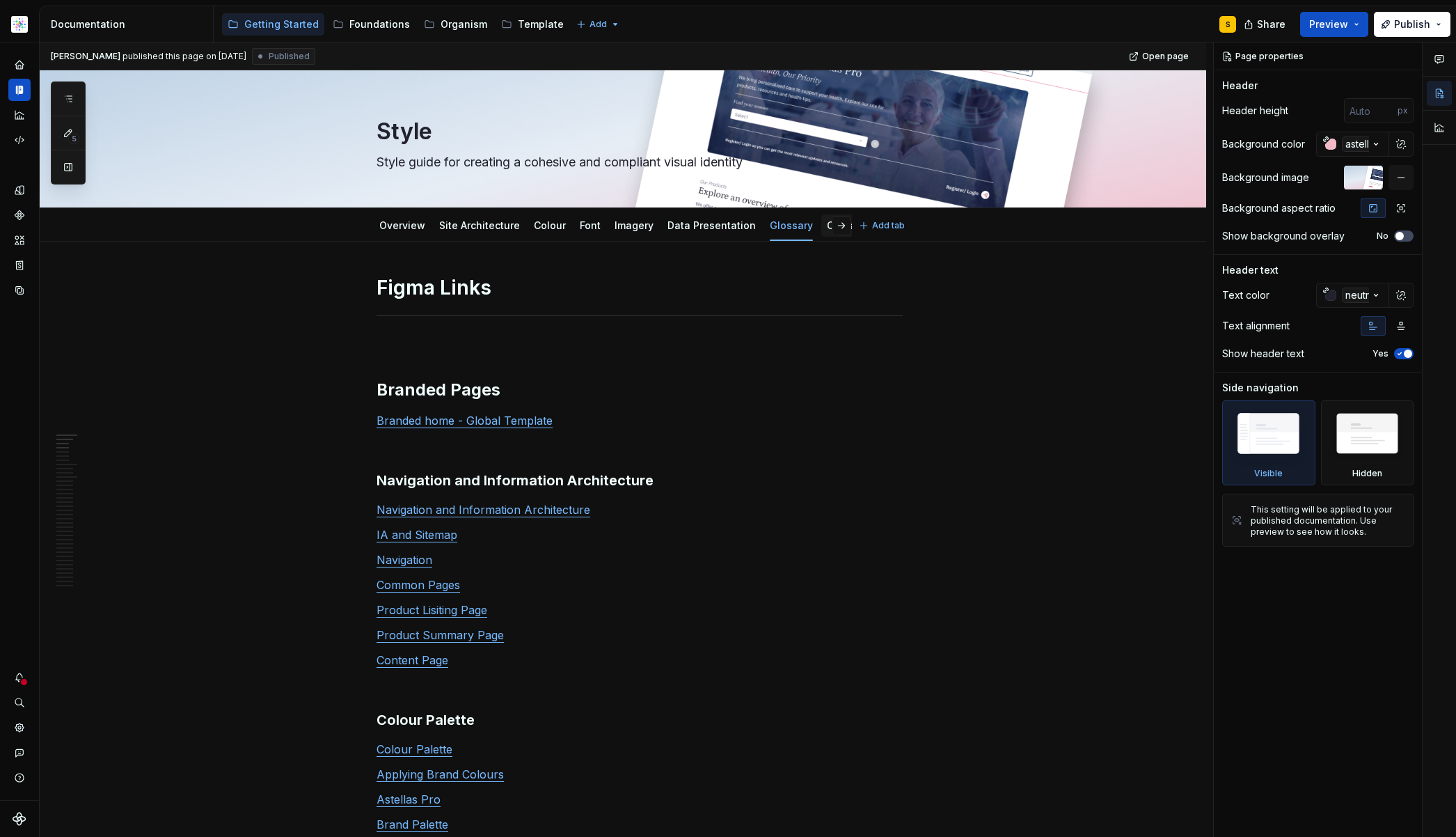
click at [827, 222] on link "Character limits" at bounding box center [865, 226] width 76 height 12
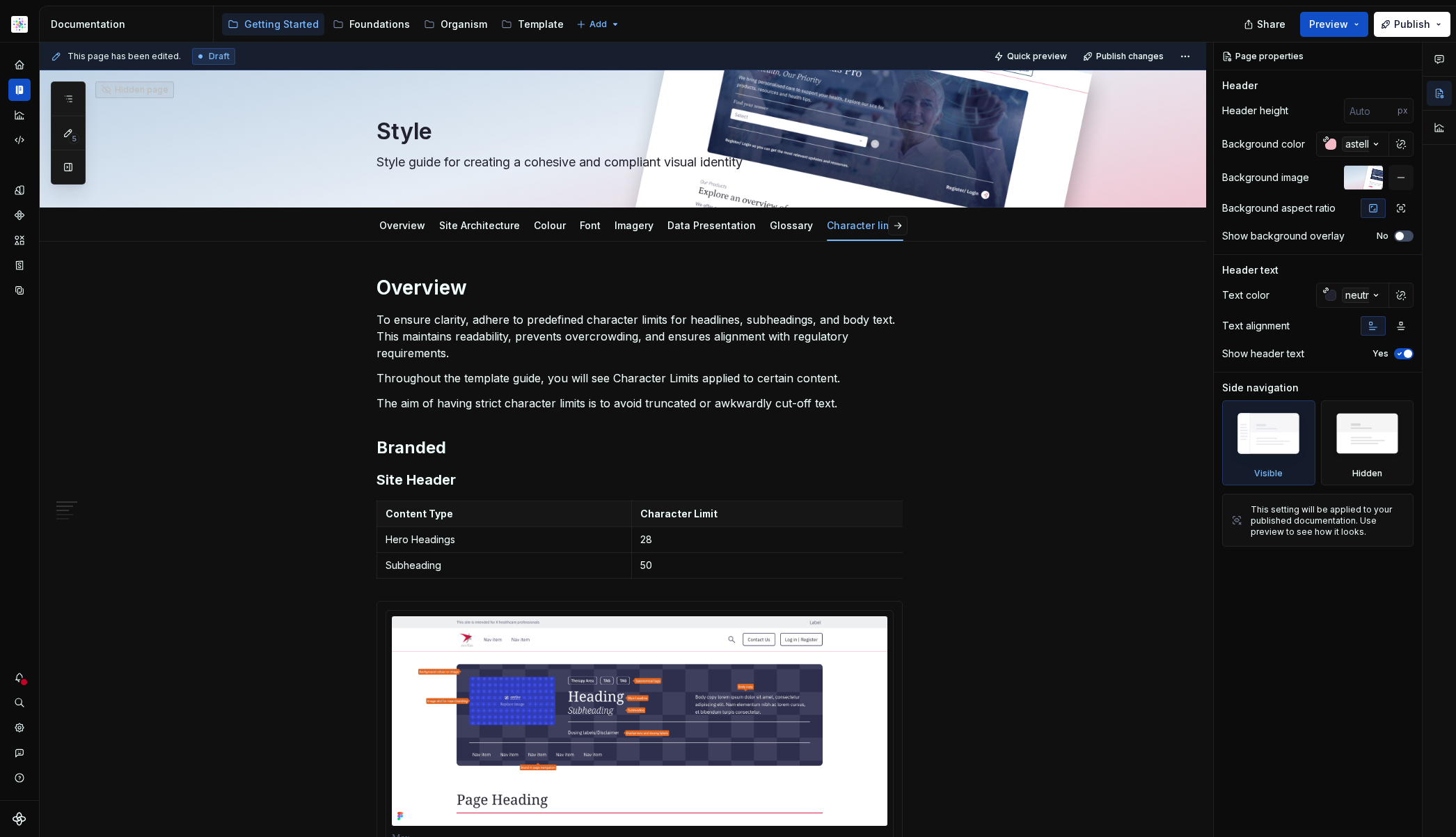
type textarea "*"
